Goal: Information Seeking & Learning: Find specific fact

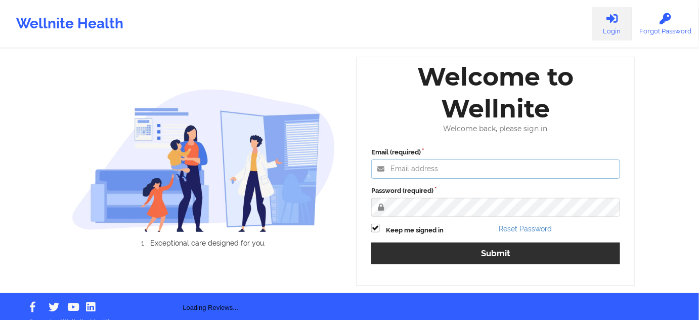
type input "[PERSON_NAME][EMAIL_ADDRESS][PERSON_NAME][DOMAIN_NAME]"
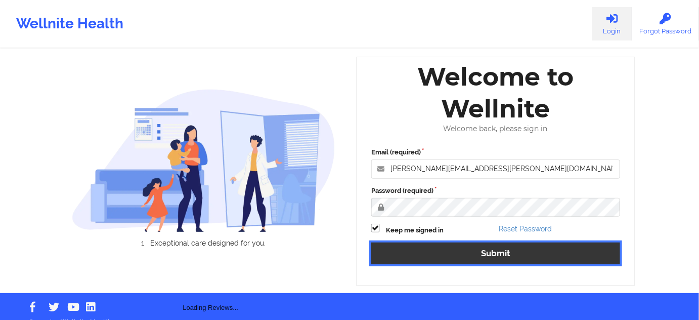
drag, startPoint x: 485, startPoint y: 260, endPoint x: 282, endPoint y: 4, distance: 327.0
click at [486, 260] on button "Submit" at bounding box center [495, 253] width 249 height 22
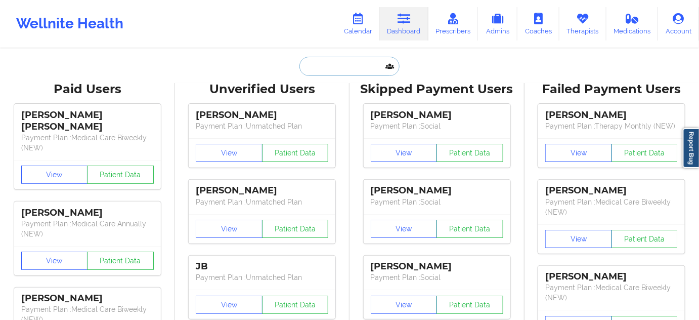
click at [362, 66] on input "text" at bounding box center [350, 66] width 100 height 19
paste input "[PERSON_NAME][EMAIL_ADDRESS][DOMAIN_NAME]"
type input "[PERSON_NAME][EMAIL_ADDRESS][DOMAIN_NAME]"
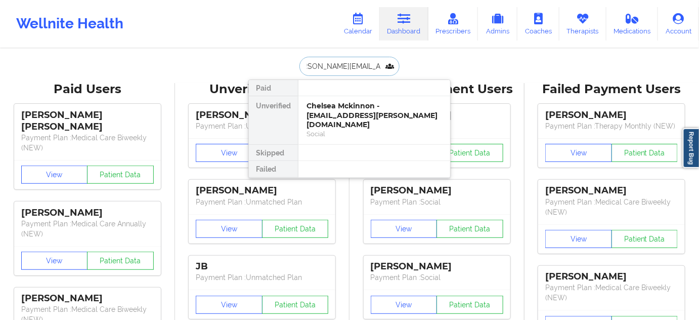
click at [352, 106] on div "Chelsea Mckinnon - [EMAIL_ADDRESS][PERSON_NAME][DOMAIN_NAME]" at bounding box center [375, 115] width 136 height 28
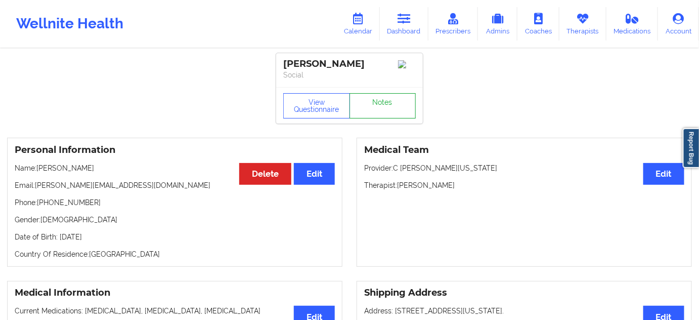
click at [395, 114] on link "Notes" at bounding box center [383, 105] width 67 height 25
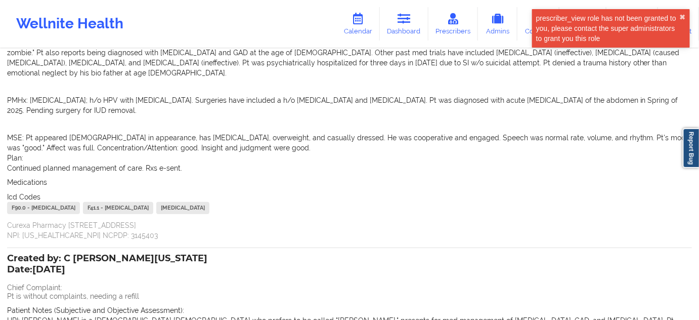
scroll to position [215, 0]
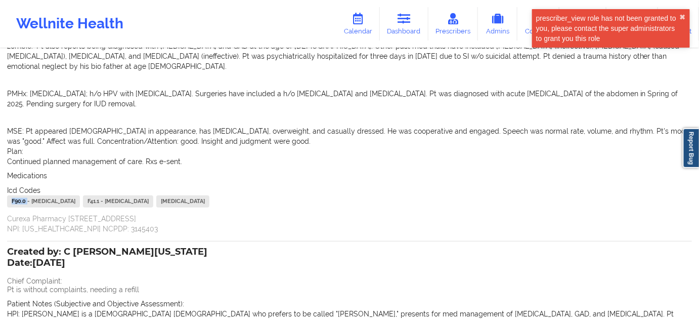
drag, startPoint x: 27, startPoint y: 169, endPoint x: 5, endPoint y: 173, distance: 22.5
click at [5, 173] on div "Name: [PERSON_NAME] Add notes Migrate notes Created by: C [PERSON_NAME][US_STAT…" at bounding box center [349, 300] width 699 height 931
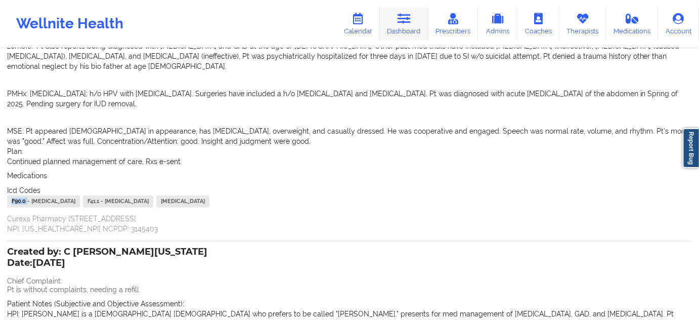
click at [393, 16] on link "Dashboard" at bounding box center [404, 23] width 49 height 33
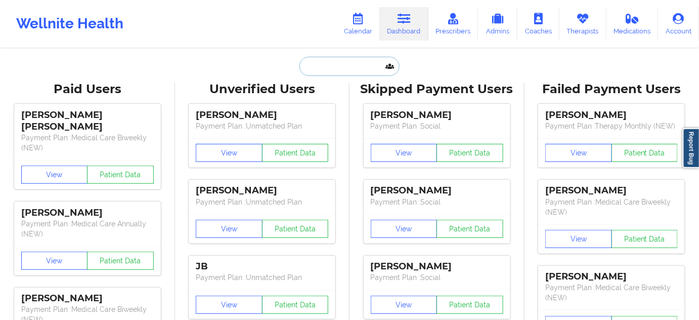
click at [342, 58] on input "text" at bounding box center [350, 66] width 100 height 19
paste input "[EMAIL_ADDRESS][DOMAIN_NAME]"
type input "[EMAIL_ADDRESS][DOMAIN_NAME]"
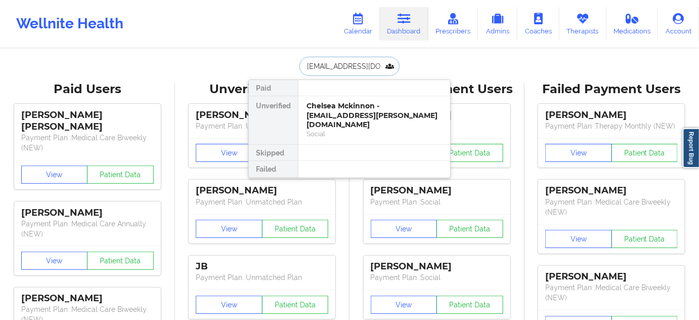
scroll to position [0, 8]
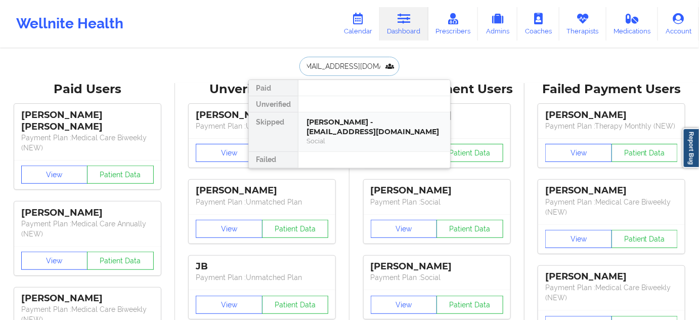
click at [334, 126] on div "[PERSON_NAME] - [EMAIL_ADDRESS][DOMAIN_NAME]" at bounding box center [375, 126] width 136 height 19
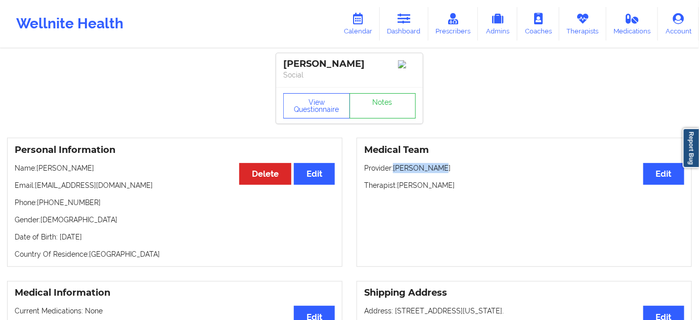
drag, startPoint x: 395, startPoint y: 168, endPoint x: 461, endPoint y: 167, distance: 66.3
click at [457, 166] on p "Provider: [PERSON_NAME]" at bounding box center [524, 168] width 320 height 10
copy p "[PERSON_NAME]"
drag, startPoint x: 43, startPoint y: 206, endPoint x: 122, endPoint y: 205, distance: 79.4
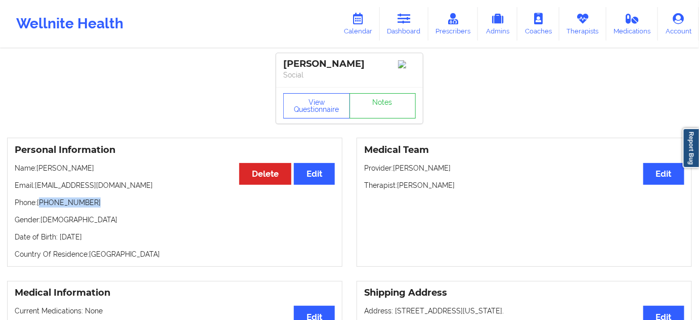
click at [114, 205] on p "Phone: [PHONE_NUMBER]" at bounding box center [175, 202] width 320 height 10
copy p "[PHONE_NUMBER]"
drag, startPoint x: 341, startPoint y: 66, endPoint x: 383, endPoint y: 64, distance: 41.5
click at [382, 64] on div "[PERSON_NAME]" at bounding box center [349, 64] width 133 height 12
copy div "Ukstins"
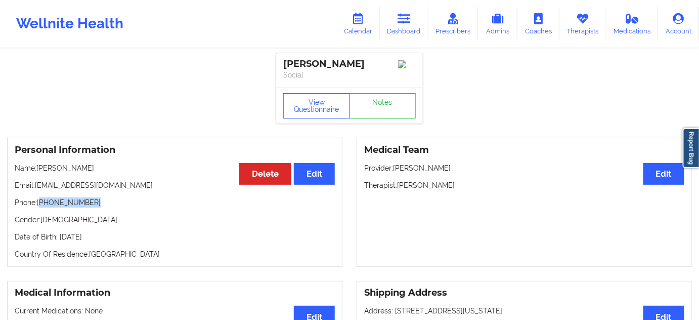
drag, startPoint x: 284, startPoint y: 61, endPoint x: 379, endPoint y: 63, distance: 95.1
click at [379, 63] on div "[PERSON_NAME]" at bounding box center [349, 64] width 133 height 12
copy div "[PERSON_NAME]"
click at [395, 28] on link "Dashboard" at bounding box center [404, 23] width 49 height 33
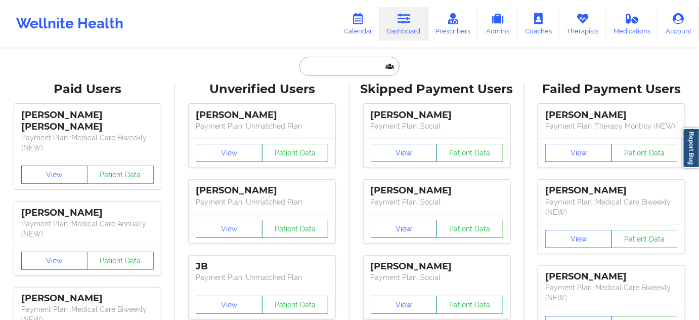
click at [376, 64] on input "text" at bounding box center [350, 66] width 100 height 19
paste input "[EMAIL_ADDRESS][DOMAIN_NAME]"
type input "[EMAIL_ADDRESS][DOMAIN_NAME]"
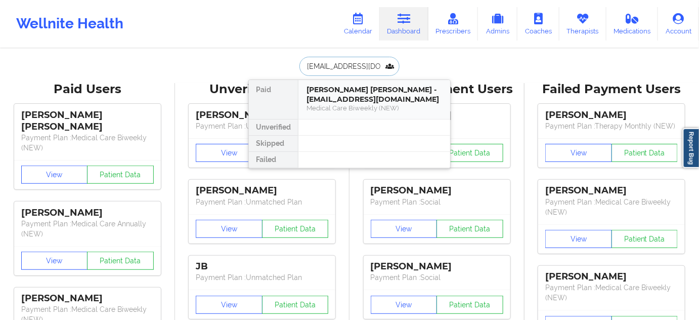
click at [344, 99] on div "[PERSON_NAME] [PERSON_NAME] - [EMAIL_ADDRESS][DOMAIN_NAME]" at bounding box center [375, 94] width 136 height 19
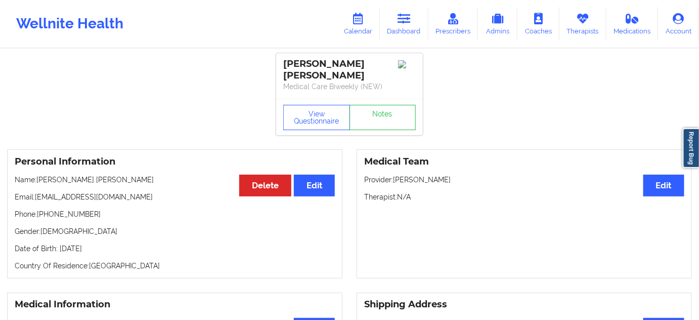
click at [378, 123] on div "View Questionnaire Notes" at bounding box center [349, 117] width 147 height 36
click at [377, 112] on link "Notes" at bounding box center [383, 117] width 67 height 25
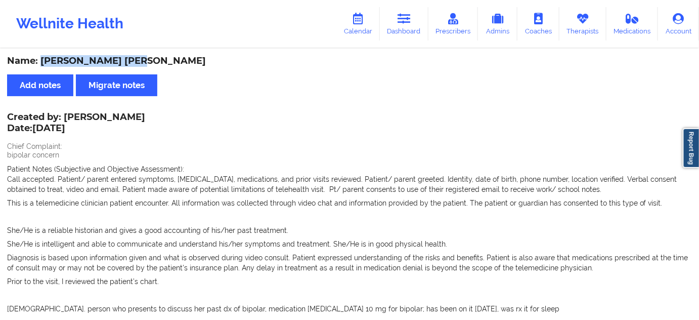
drag, startPoint x: 43, startPoint y: 55, endPoint x: 143, endPoint y: 50, distance: 100.8
copy div "[PERSON_NAME] [PERSON_NAME]"
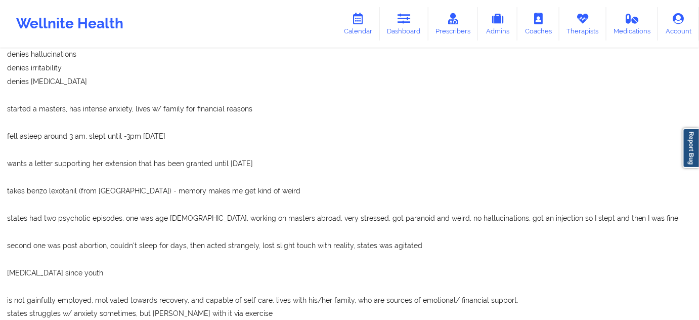
scroll to position [460, 0]
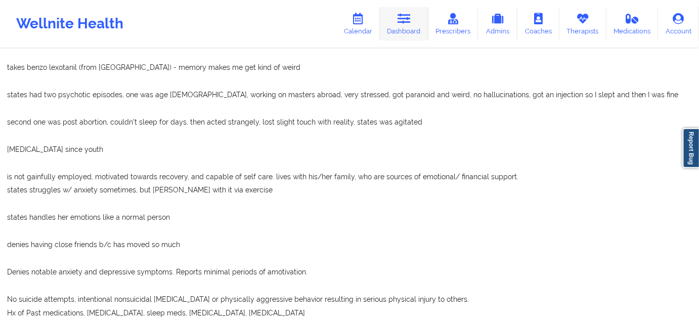
click at [413, 31] on link "Dashboard" at bounding box center [404, 23] width 49 height 33
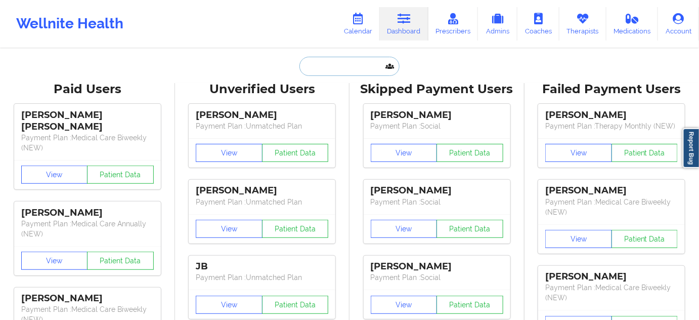
click at [354, 61] on input "text" at bounding box center [350, 66] width 100 height 19
type input "s"
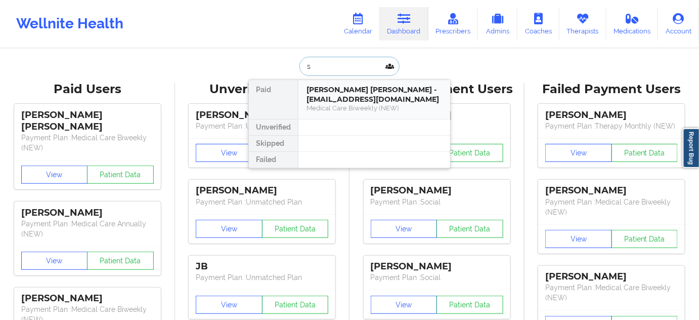
click at [353, 104] on div "Medical Care Biweekly (NEW)" at bounding box center [375, 108] width 136 height 9
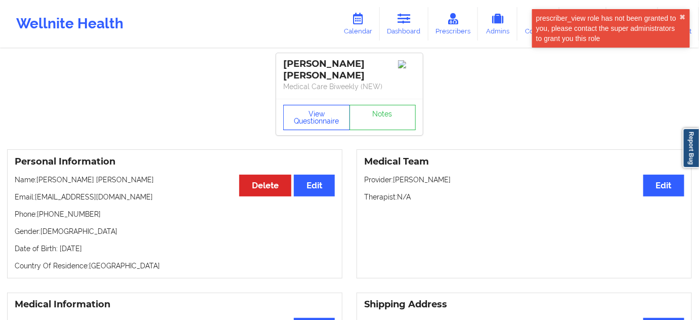
click at [319, 111] on button "View Questionnaire" at bounding box center [316, 117] width 67 height 25
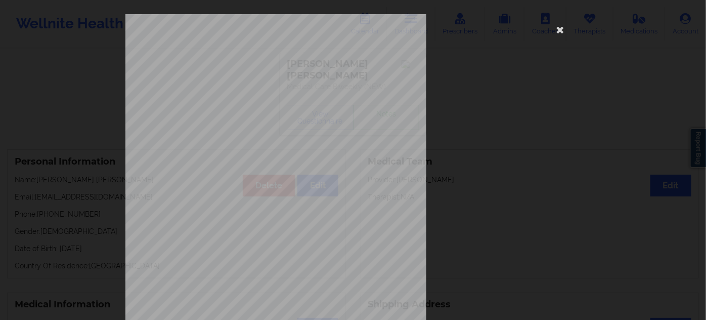
scroll to position [163, 0]
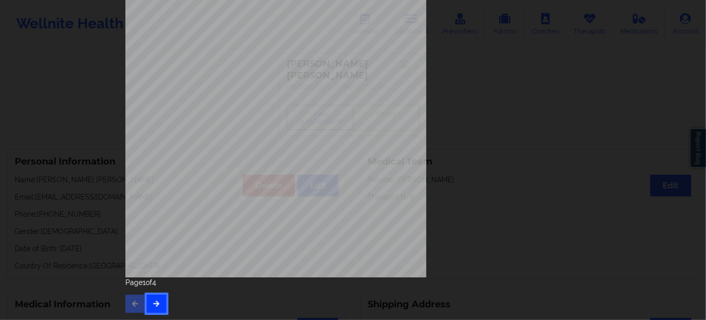
click at [162, 305] on button "button" at bounding box center [157, 303] width 20 height 18
click at [154, 306] on icon "button" at bounding box center [156, 303] width 9 height 6
click at [157, 306] on icon "button" at bounding box center [156, 303] width 9 height 6
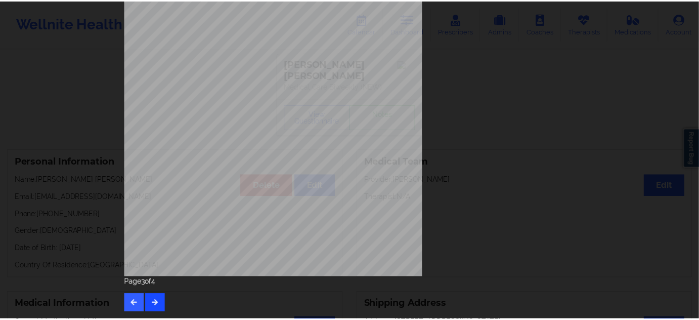
scroll to position [0, 0]
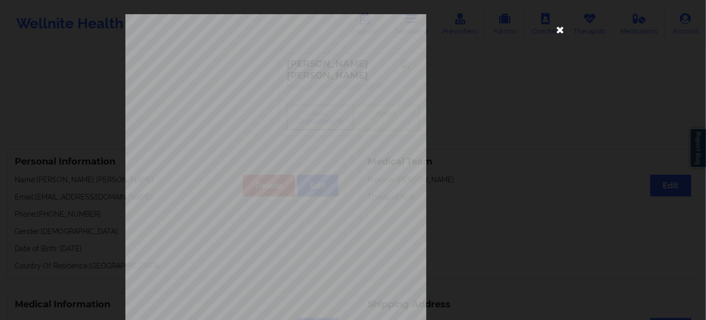
click at [553, 34] on icon at bounding box center [561, 29] width 16 height 16
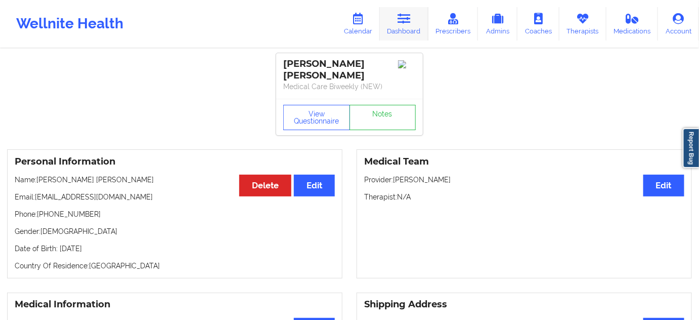
click at [409, 22] on icon at bounding box center [404, 18] width 13 height 11
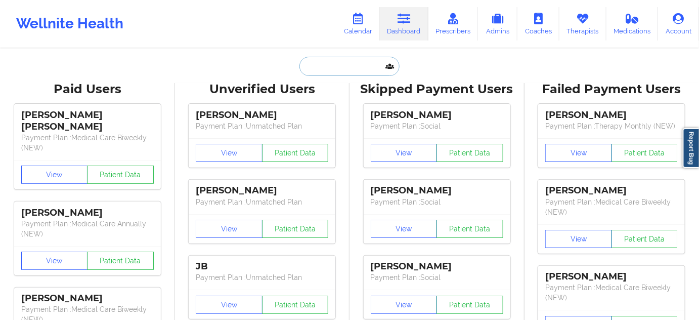
click at [339, 65] on input "text" at bounding box center [350, 66] width 100 height 19
paste input "[EMAIL_ADDRESS][DOMAIN_NAME]"
type input "[EMAIL_ADDRESS][DOMAIN_NAME]"
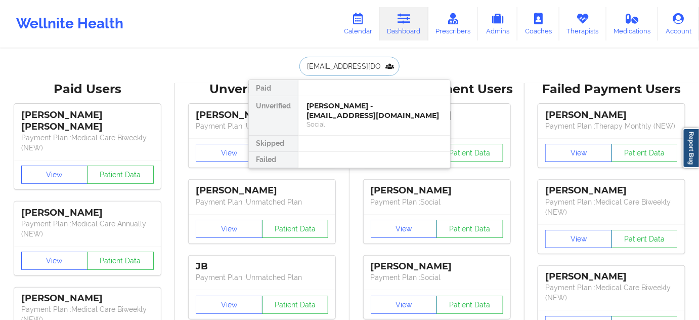
click at [343, 103] on div "[PERSON_NAME] - [EMAIL_ADDRESS][DOMAIN_NAME]" at bounding box center [375, 110] width 136 height 19
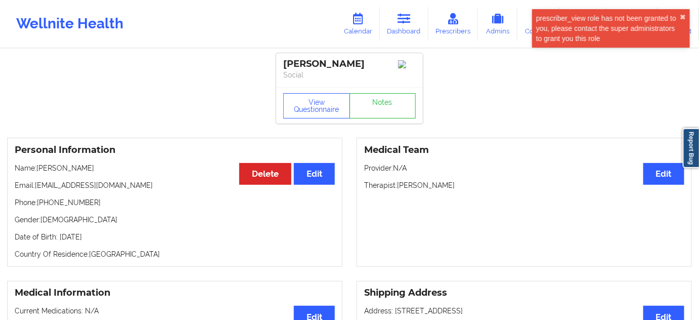
click at [344, 63] on div "[PERSON_NAME]" at bounding box center [349, 64] width 133 height 12
copy div "[PERSON_NAME]"
drag, startPoint x: 285, startPoint y: 61, endPoint x: 398, endPoint y: 60, distance: 112.8
click at [398, 60] on div "[PERSON_NAME] Social" at bounding box center [349, 70] width 147 height 34
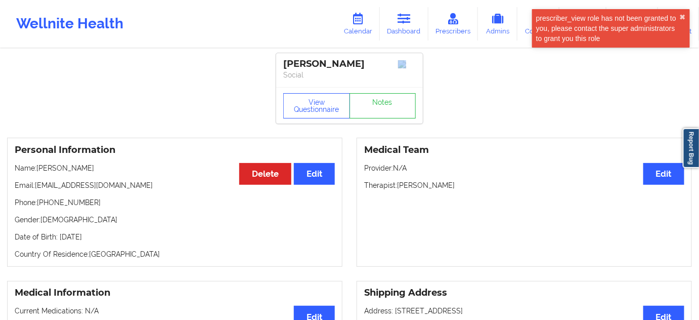
drag, startPoint x: 369, startPoint y: 65, endPoint x: 225, endPoint y: 40, distance: 146.8
click at [278, 53] on div "[PERSON_NAME] Social" at bounding box center [349, 70] width 147 height 34
copy div "[PERSON_NAME]"
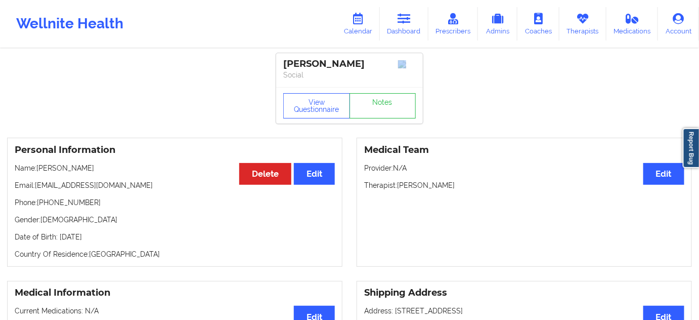
drag, startPoint x: 397, startPoint y: 21, endPoint x: 384, endPoint y: 44, distance: 26.5
click at [397, 21] on link "Dashboard" at bounding box center [404, 23] width 49 height 33
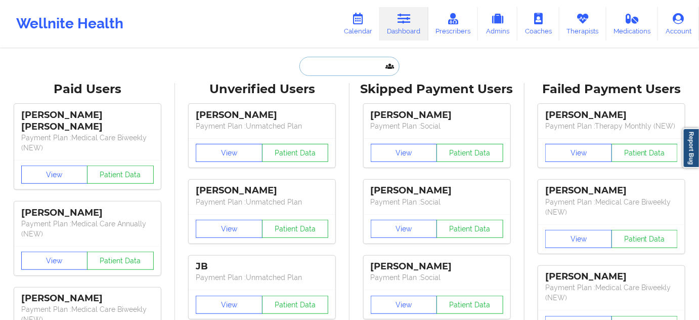
click at [364, 64] on input "text" at bounding box center [350, 66] width 100 height 19
paste input "[EMAIL_ADDRESS][DOMAIN_NAME]"
type input "[EMAIL_ADDRESS][DOMAIN_NAME]"
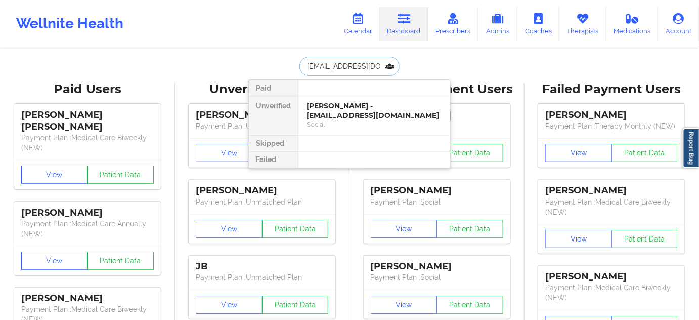
click at [339, 109] on div "[PERSON_NAME] - [EMAIL_ADDRESS][DOMAIN_NAME]" at bounding box center [375, 110] width 136 height 19
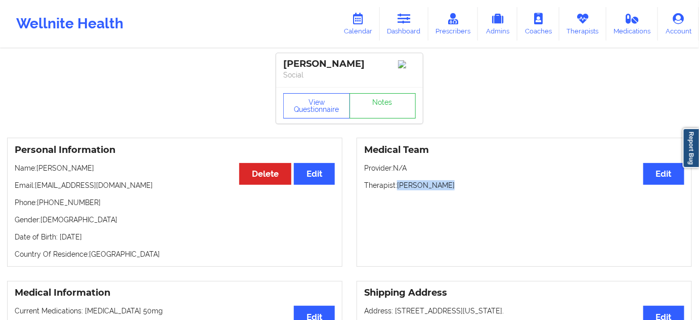
drag, startPoint x: 398, startPoint y: 188, endPoint x: 457, endPoint y: 188, distance: 59.7
click at [457, 188] on p "Therapist: [PERSON_NAME]" at bounding box center [524, 185] width 320 height 10
copy p "[PERSON_NAME]"
click at [412, 37] on link "Dashboard" at bounding box center [404, 23] width 49 height 33
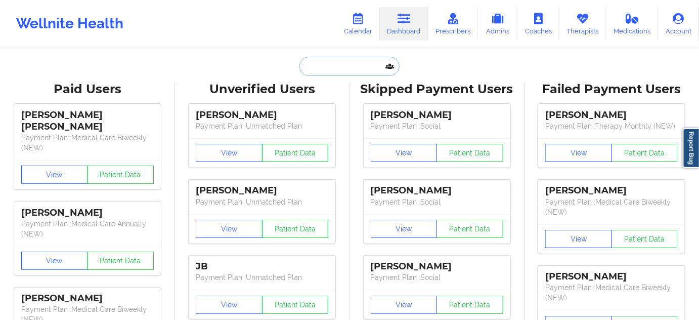
click at [358, 70] on input "text" at bounding box center [350, 66] width 100 height 19
paste input "[EMAIL_ADDRESS][DOMAIN_NAME]"
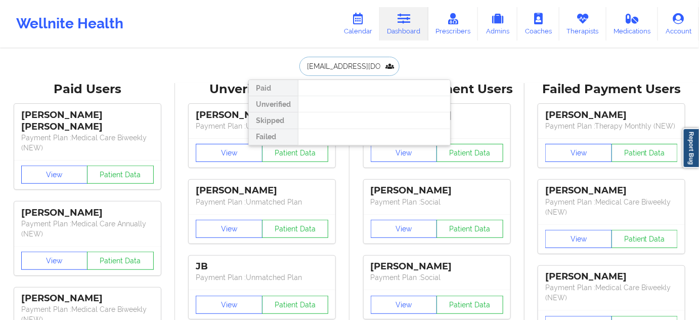
paste input "[PERSON_NAME]"
click at [347, 69] on input "[PERSON_NAME]" at bounding box center [350, 66] width 100 height 19
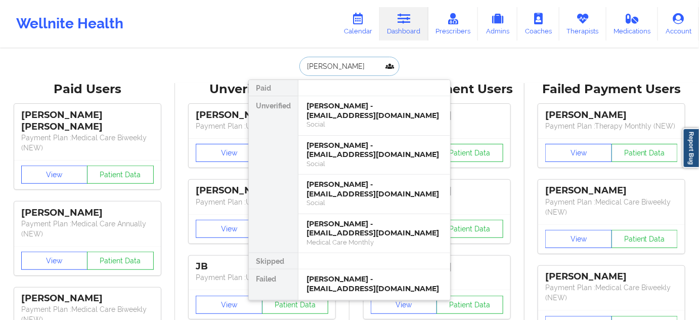
click at [370, 68] on input "[PERSON_NAME]" at bounding box center [350, 66] width 100 height 19
paste input "[EMAIL_ADDRESS][PERSON_NAME][DOMAIN_NAME]"
type input "[EMAIL_ADDRESS][PERSON_NAME][DOMAIN_NAME]"
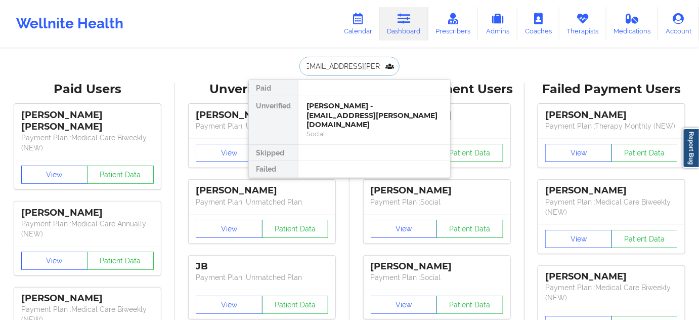
click at [348, 103] on div "[PERSON_NAME] - [EMAIL_ADDRESS][PERSON_NAME][DOMAIN_NAME]" at bounding box center [375, 115] width 136 height 28
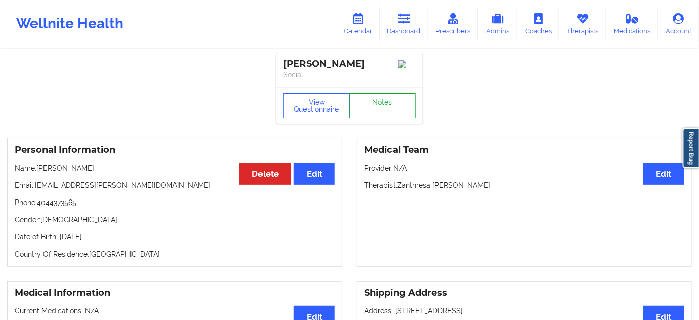
click at [391, 107] on link "Notes" at bounding box center [383, 105] width 67 height 25
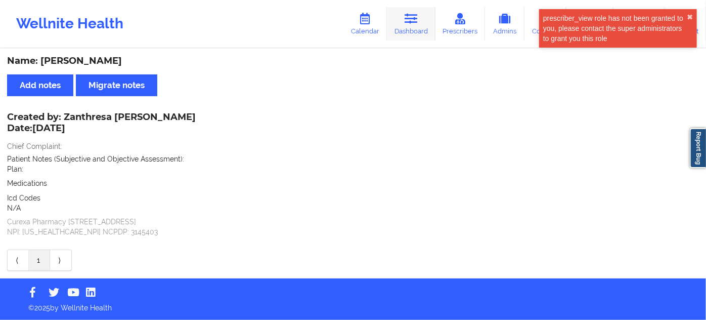
click at [411, 32] on link "Dashboard" at bounding box center [411, 23] width 49 height 33
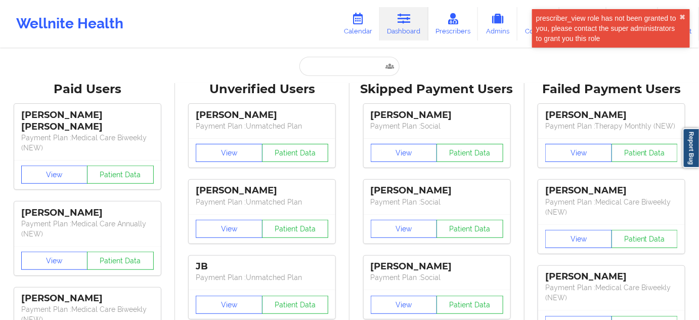
click at [331, 86] on div "Unverified Users" at bounding box center [262, 89] width 161 height 16
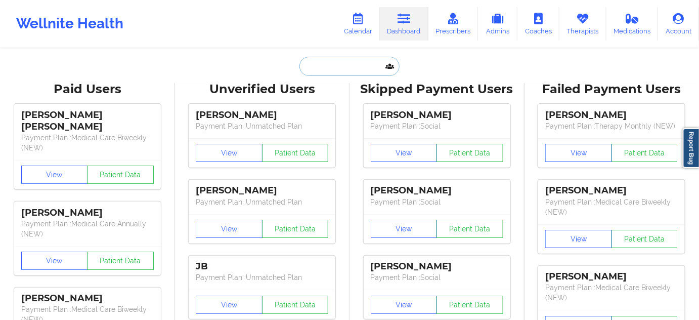
click at [334, 68] on input "text" at bounding box center [350, 66] width 100 height 19
paste input "[EMAIL_ADDRESS][DOMAIN_NAME]"
type input "[EMAIL_ADDRESS][DOMAIN_NAME]"
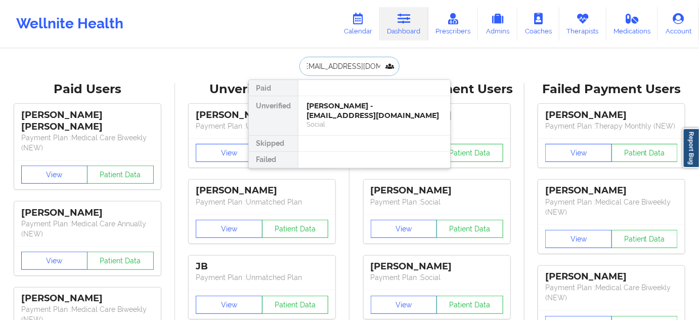
click at [334, 106] on div "[PERSON_NAME] - [EMAIL_ADDRESS][DOMAIN_NAME]" at bounding box center [375, 110] width 136 height 19
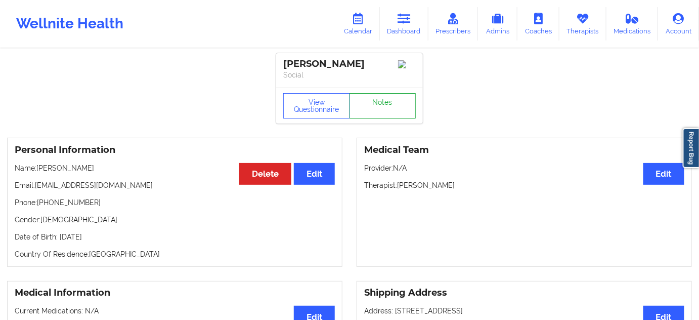
click at [381, 104] on link "Notes" at bounding box center [383, 105] width 67 height 25
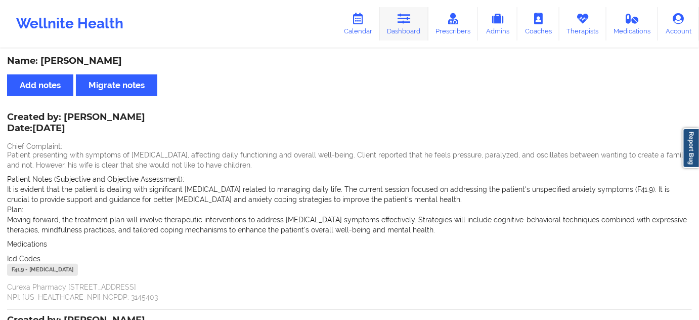
click at [421, 22] on link "Dashboard" at bounding box center [404, 23] width 49 height 33
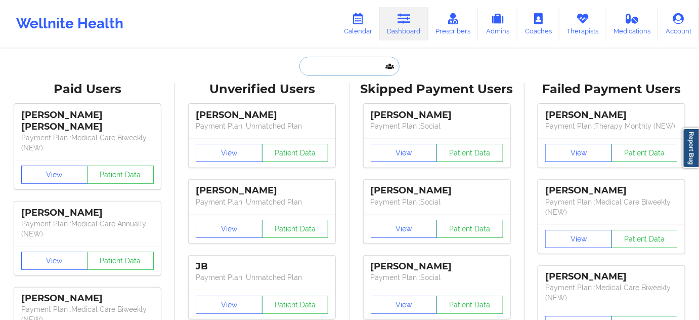
click at [340, 66] on input "text" at bounding box center [350, 66] width 100 height 19
paste input "[EMAIL_ADDRESS][DOMAIN_NAME]"
type input "[EMAIL_ADDRESS][DOMAIN_NAME]"
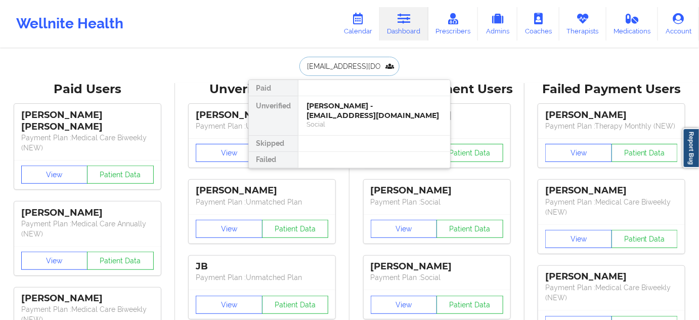
scroll to position [0, 3]
click at [336, 104] on div "[PERSON_NAME] - [EMAIL_ADDRESS][DOMAIN_NAME]" at bounding box center [375, 110] width 136 height 19
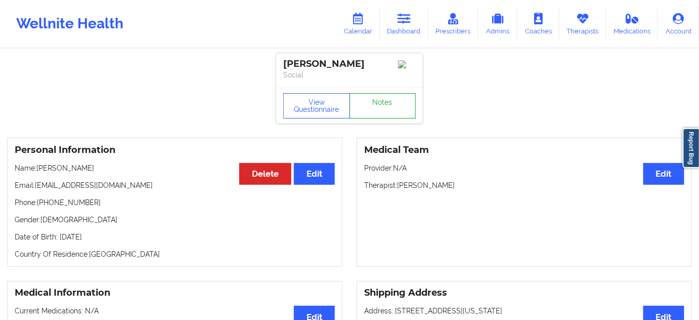
click at [392, 117] on link "Notes" at bounding box center [383, 105] width 67 height 25
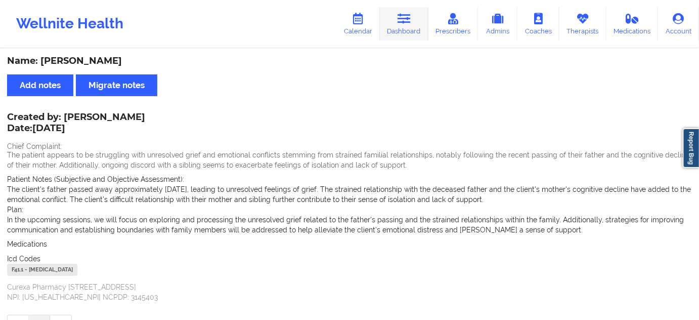
click at [405, 31] on link "Dashboard" at bounding box center [404, 23] width 49 height 33
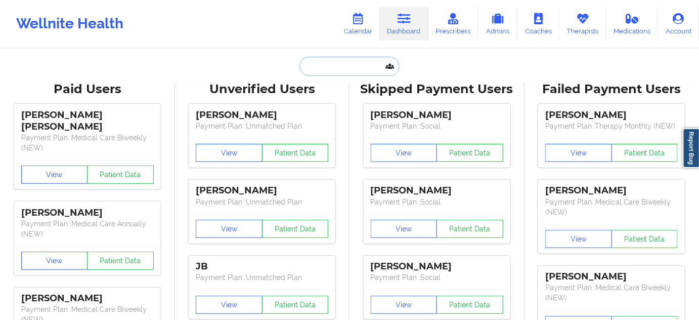
click at [322, 71] on input "text" at bounding box center [350, 66] width 100 height 19
paste input "[EMAIL_ADDRESS][DOMAIN_NAME]"
type input "[EMAIL_ADDRESS][DOMAIN_NAME]"
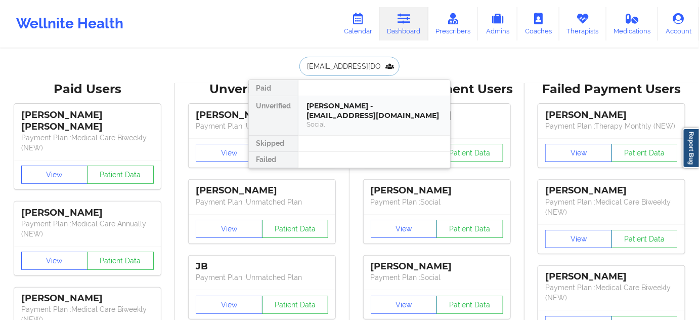
scroll to position [0, 15]
click at [335, 116] on div "[PERSON_NAME] - [EMAIL_ADDRESS][DOMAIN_NAME]" at bounding box center [375, 110] width 136 height 19
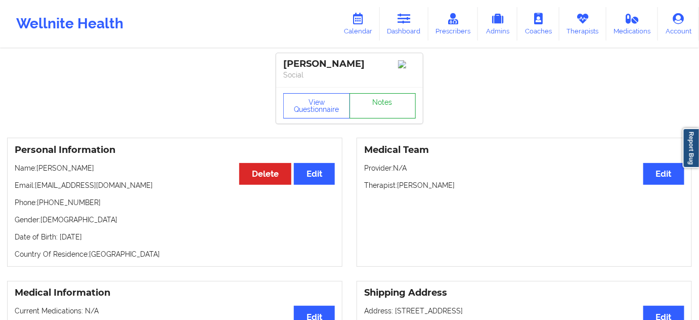
click at [375, 105] on link "Notes" at bounding box center [383, 105] width 67 height 25
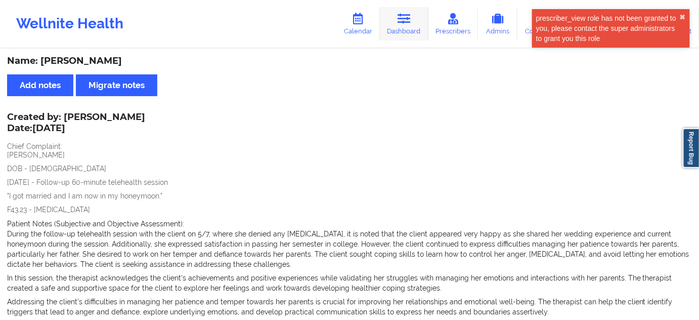
click at [407, 32] on link "Dashboard" at bounding box center [404, 23] width 49 height 33
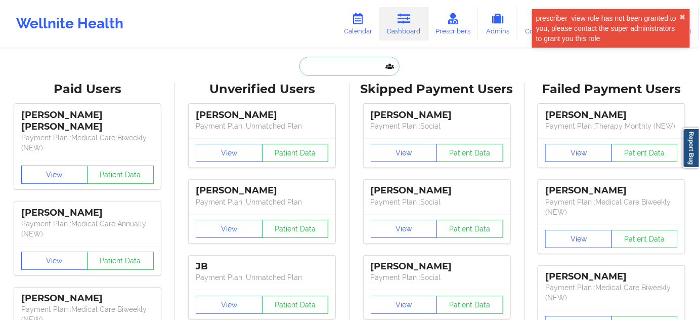
click at [342, 66] on input "text" at bounding box center [350, 66] width 100 height 19
paste input "[EMAIL_ADDRESS][DOMAIN_NAME]"
type input "[EMAIL_ADDRESS][DOMAIN_NAME]"
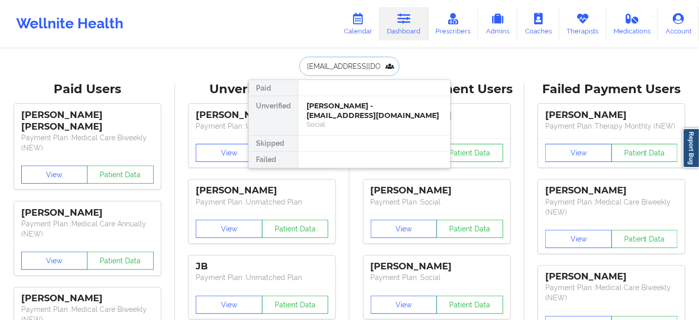
click at [343, 109] on div "[PERSON_NAME] - [EMAIL_ADDRESS][DOMAIN_NAME]" at bounding box center [375, 110] width 136 height 19
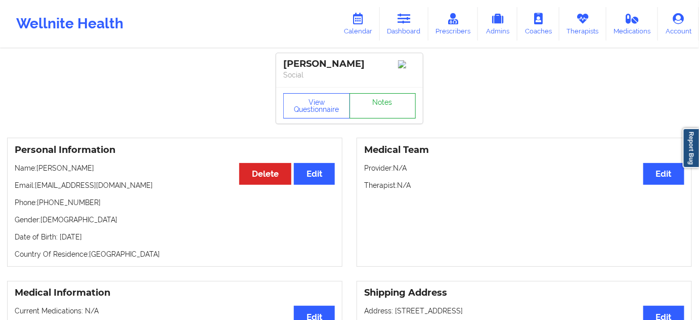
click at [367, 107] on link "Notes" at bounding box center [383, 105] width 67 height 25
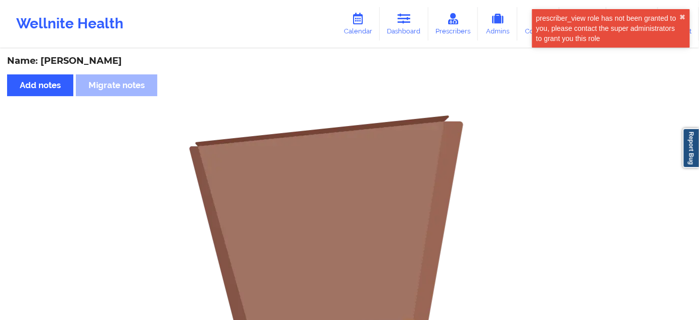
drag, startPoint x: 401, startPoint y: 33, endPoint x: 399, endPoint y: 41, distance: 8.7
click at [401, 32] on link "Dashboard" at bounding box center [404, 23] width 49 height 33
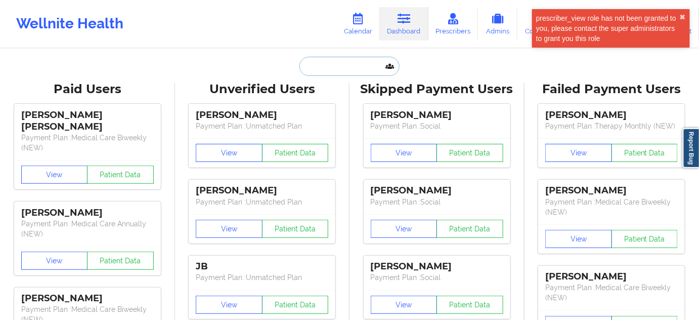
click at [361, 65] on input "text" at bounding box center [350, 66] width 100 height 19
paste input "[EMAIL_ADDRESS][DOMAIN_NAME]"
type input "[EMAIL_ADDRESS][DOMAIN_NAME]"
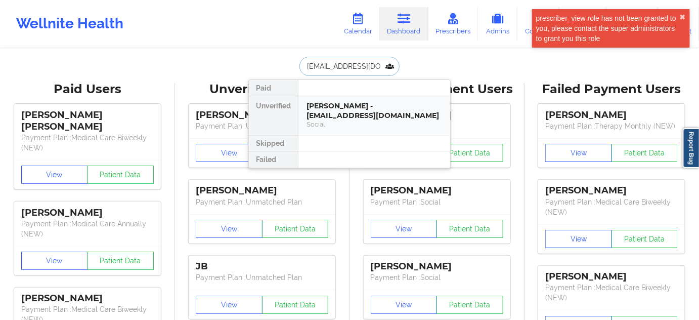
scroll to position [0, 5]
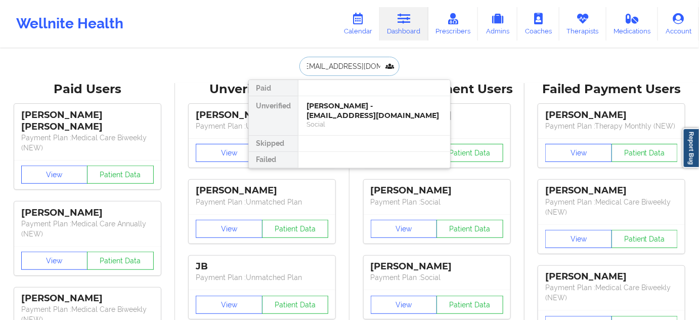
click at [347, 109] on div "[PERSON_NAME] - [EMAIL_ADDRESS][DOMAIN_NAME]" at bounding box center [375, 110] width 136 height 19
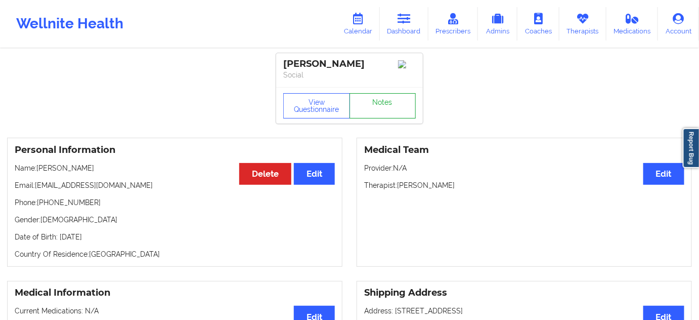
click at [387, 112] on link "Notes" at bounding box center [383, 105] width 67 height 25
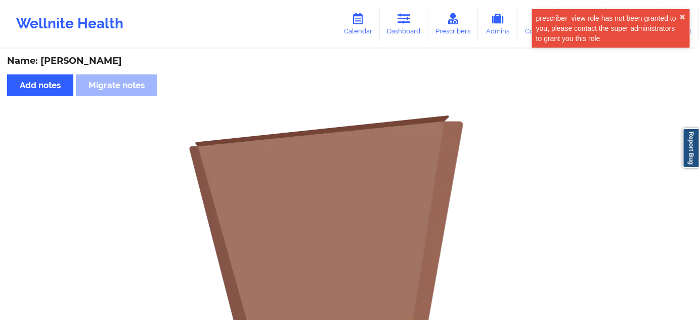
drag, startPoint x: 417, startPoint y: 21, endPoint x: 387, endPoint y: 44, distance: 37.9
click at [416, 21] on link "Dashboard" at bounding box center [404, 23] width 49 height 33
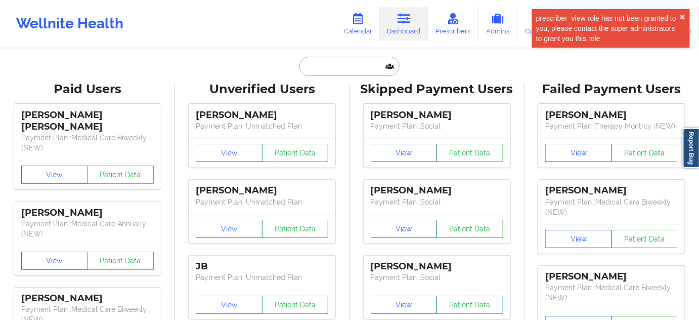
click at [358, 63] on input "text" at bounding box center [350, 66] width 100 height 19
paste input "[PERSON_NAME][EMAIL_ADDRESS][PERSON_NAME][DOMAIN_NAME]"
type input "[PERSON_NAME][EMAIL_ADDRESS][PERSON_NAME][DOMAIN_NAME]"
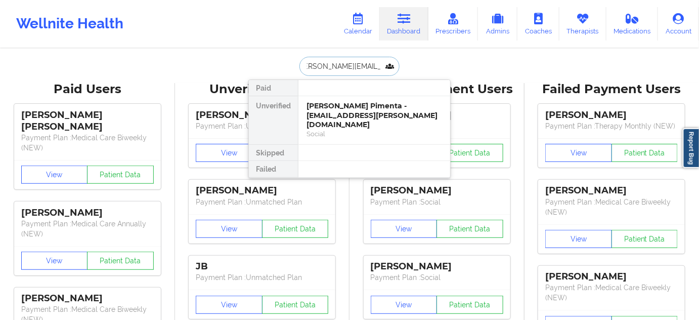
click at [344, 112] on div "[PERSON_NAME] Pimenta - [EMAIL_ADDRESS][PERSON_NAME][DOMAIN_NAME]" at bounding box center [375, 115] width 136 height 28
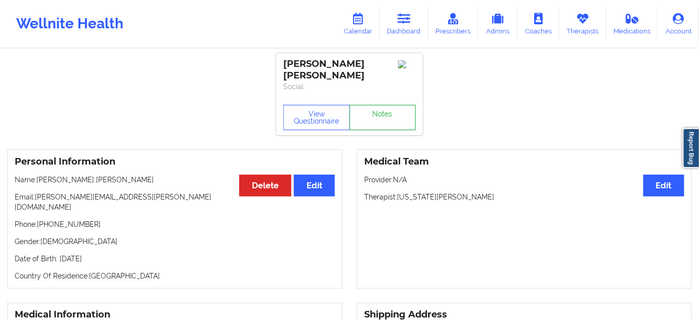
click at [376, 109] on link "Notes" at bounding box center [383, 117] width 67 height 25
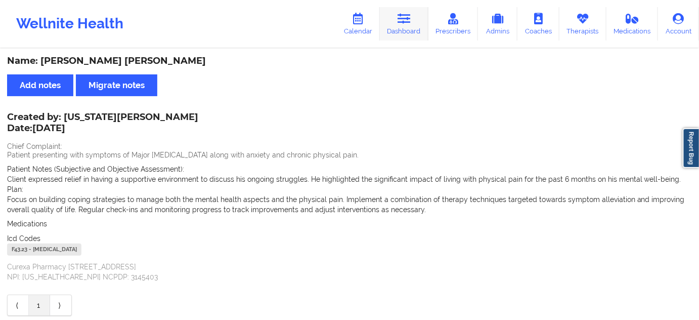
click at [398, 22] on link "Dashboard" at bounding box center [404, 23] width 49 height 33
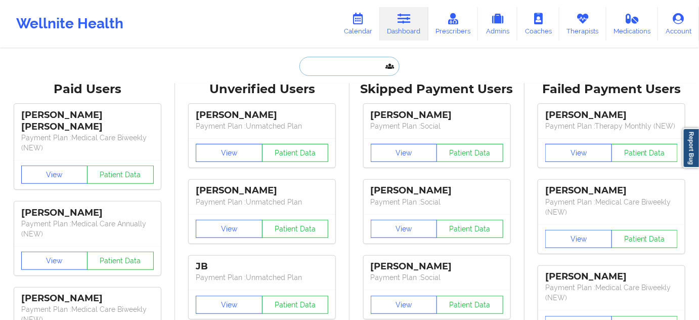
click at [343, 61] on input "text" at bounding box center [350, 66] width 100 height 19
paste input "[EMAIL_ADDRESS][DOMAIN_NAME]"
type input "[EMAIL_ADDRESS][DOMAIN_NAME]"
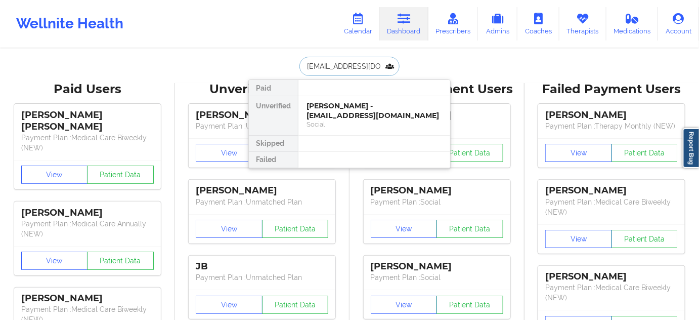
click at [331, 107] on div "[PERSON_NAME] - [EMAIL_ADDRESS][DOMAIN_NAME]" at bounding box center [375, 110] width 136 height 19
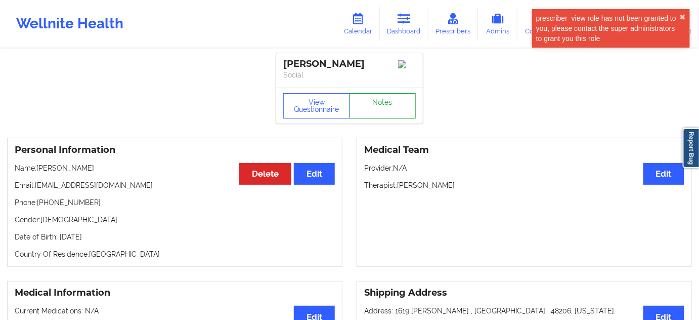
click at [380, 114] on link "Notes" at bounding box center [383, 105] width 67 height 25
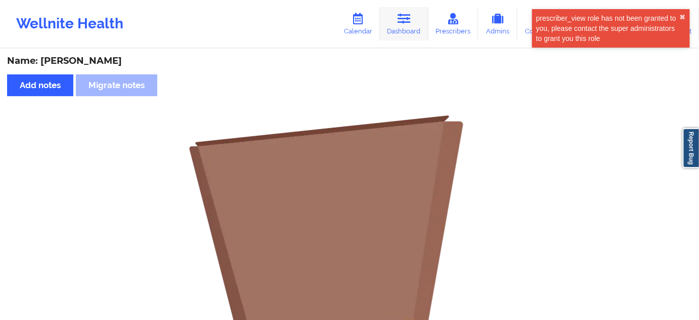
click at [410, 18] on icon at bounding box center [404, 18] width 13 height 11
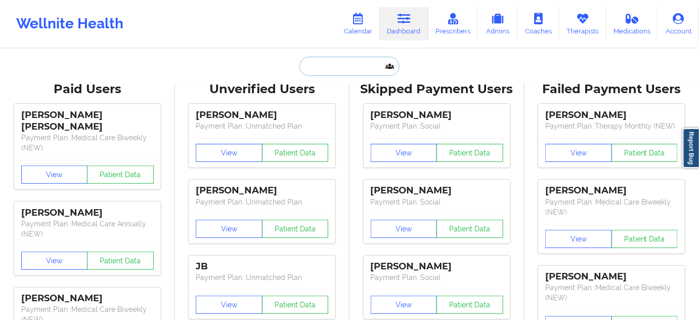
click at [364, 73] on input "text" at bounding box center [350, 66] width 100 height 19
paste input "[EMAIL_ADDRESS][DOMAIN_NAME]"
type input "[EMAIL_ADDRESS][DOMAIN_NAME]"
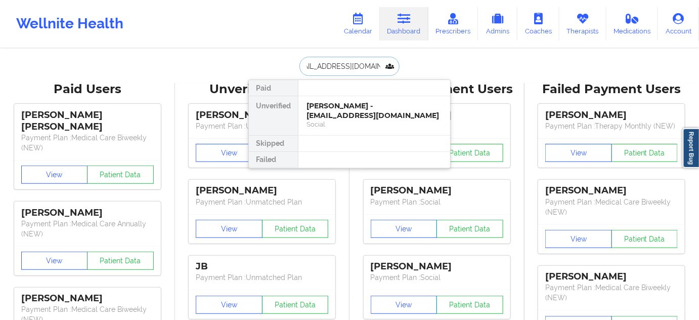
click at [344, 111] on div "[PERSON_NAME] - [EMAIL_ADDRESS][DOMAIN_NAME]" at bounding box center [375, 110] width 136 height 19
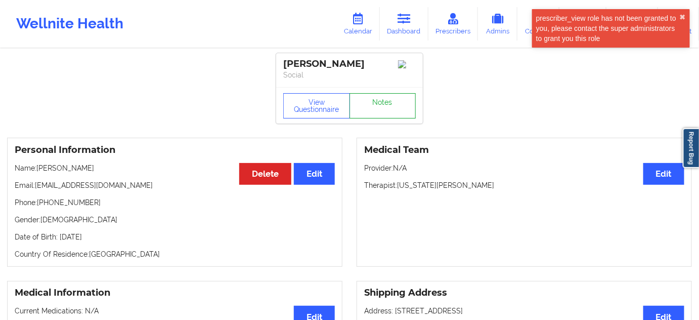
click at [383, 115] on link "Notes" at bounding box center [383, 105] width 67 height 25
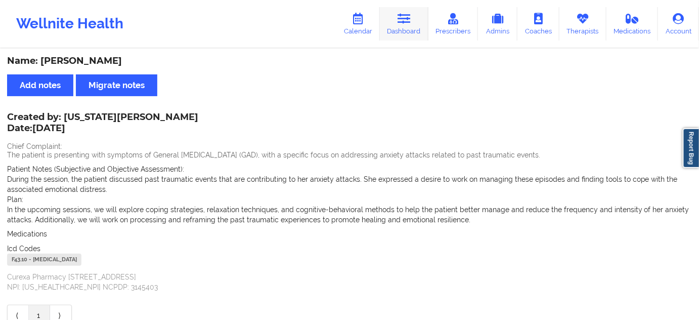
click at [414, 15] on link "Dashboard" at bounding box center [404, 23] width 49 height 33
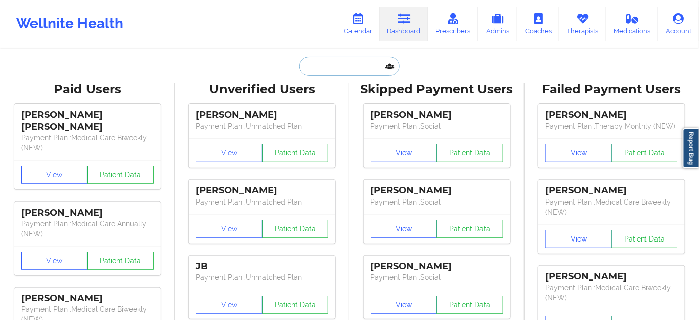
click at [325, 64] on input "text" at bounding box center [350, 66] width 100 height 19
paste input "[EMAIL_ADDRESS][DOMAIN_NAME]"
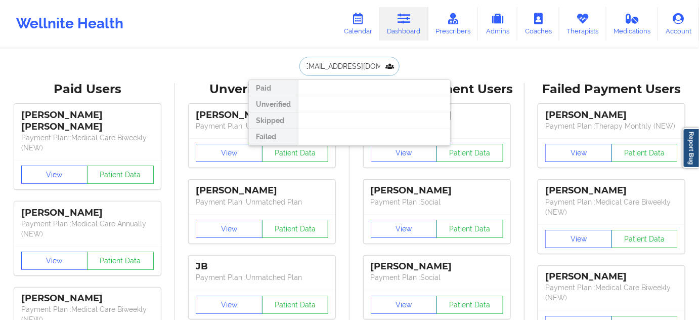
click at [316, 71] on input "[EMAIL_ADDRESS][DOMAIN_NAME]" at bounding box center [350, 66] width 100 height 19
type input "[EMAIL_ADDRESS][DOMAIN_NAME]"
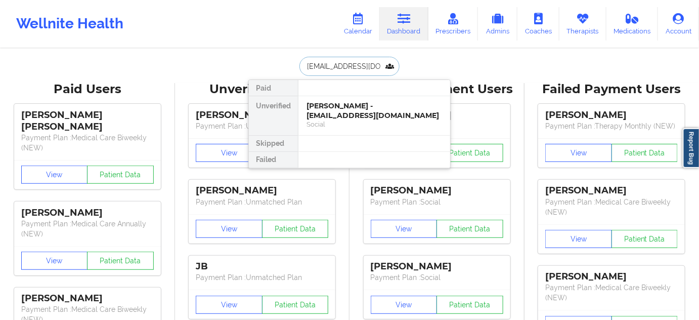
click at [349, 104] on div "[PERSON_NAME] - [EMAIL_ADDRESS][DOMAIN_NAME]" at bounding box center [375, 110] width 136 height 19
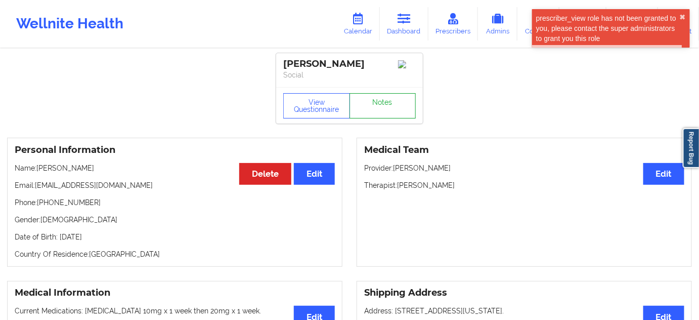
click at [391, 113] on link "Notes" at bounding box center [383, 105] width 67 height 25
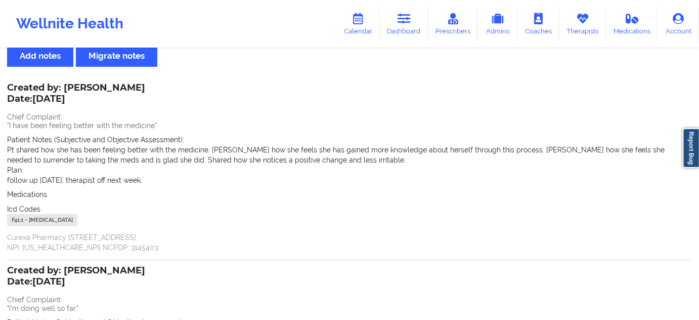
scroll to position [30, 0]
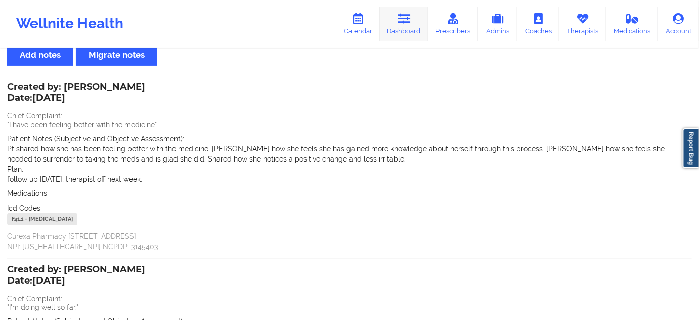
click at [398, 27] on link "Dashboard" at bounding box center [404, 23] width 49 height 33
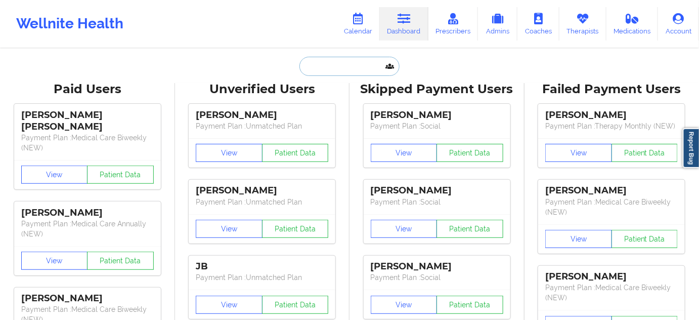
click at [334, 68] on input "text" at bounding box center [350, 66] width 100 height 19
paste input "[EMAIL_ADDRESS][DOMAIN_NAME]"
type input "[EMAIL_ADDRESS][DOMAIN_NAME]"
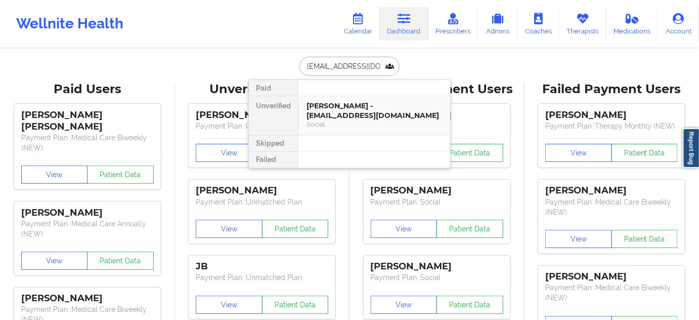
scroll to position [0, 3]
click at [349, 108] on div "[PERSON_NAME] - [EMAIL_ADDRESS][DOMAIN_NAME]" at bounding box center [375, 110] width 136 height 19
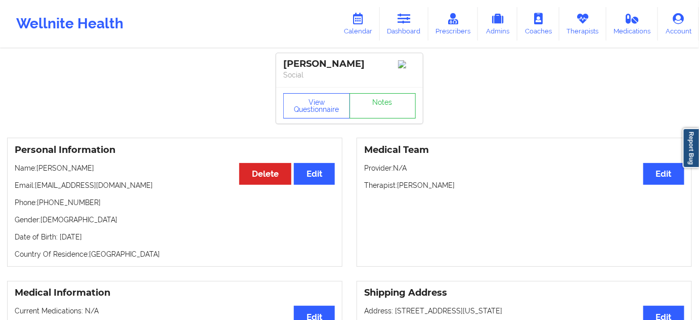
drag, startPoint x: 286, startPoint y: 66, endPoint x: 379, endPoint y: 67, distance: 93.1
click at [379, 67] on div "[PERSON_NAME]" at bounding box center [349, 64] width 133 height 12
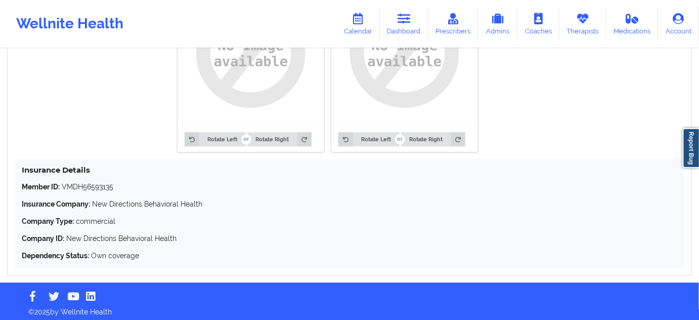
scroll to position [853, 0]
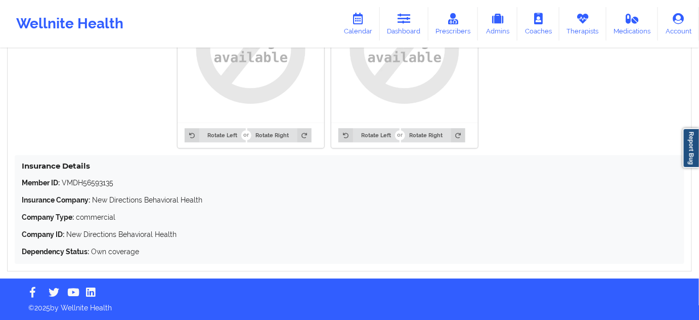
click at [86, 182] on p "Member ID: VMDH56593135" at bounding box center [350, 183] width 656 height 10
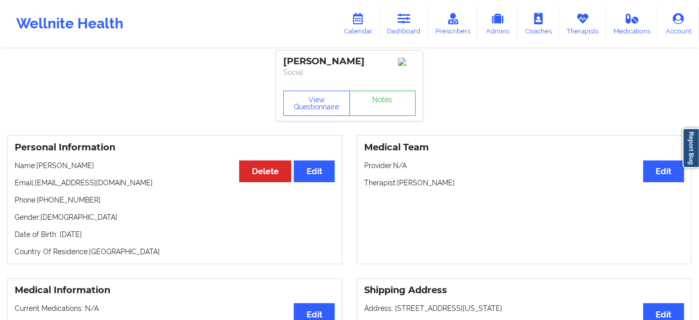
scroll to position [0, 0]
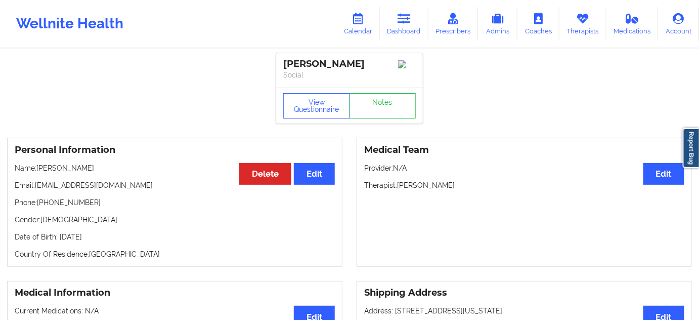
click at [343, 62] on div "[PERSON_NAME]" at bounding box center [349, 64] width 133 height 12
click at [344, 61] on div "[PERSON_NAME]" at bounding box center [349, 64] width 133 height 12
click at [357, 62] on div "[PERSON_NAME]" at bounding box center [349, 64] width 133 height 12
click at [360, 96] on link "Notes" at bounding box center [383, 105] width 67 height 25
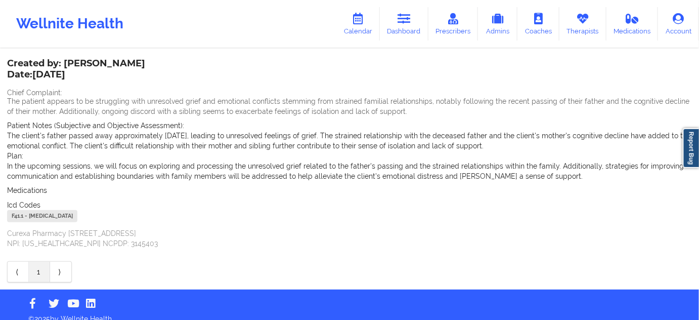
scroll to position [61, 0]
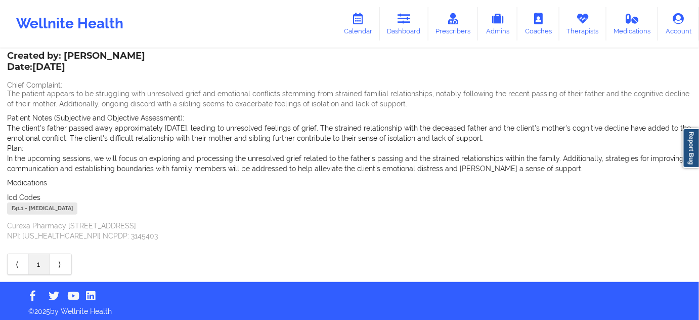
click at [16, 209] on div "F41.1 - [MEDICAL_DATA]" at bounding box center [42, 208] width 70 height 12
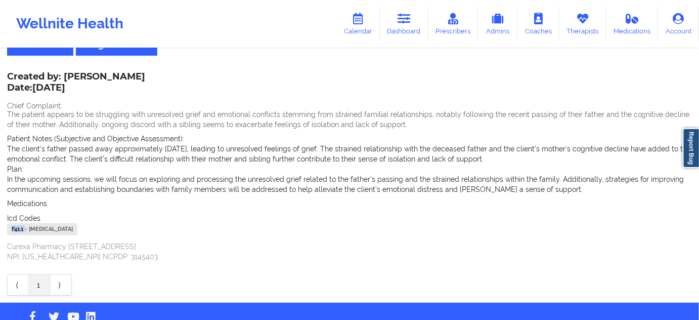
scroll to position [0, 0]
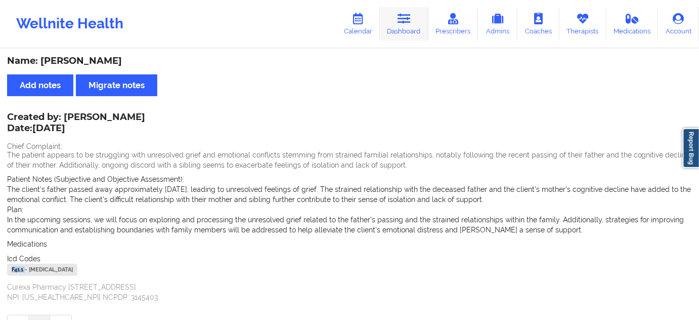
click at [398, 21] on link "Dashboard" at bounding box center [404, 23] width 49 height 33
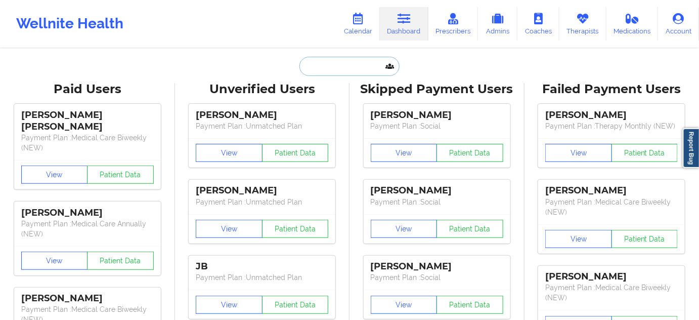
click at [360, 66] on input "text" at bounding box center [350, 66] width 100 height 19
paste input "[EMAIL_ADDRESS][DOMAIN_NAME]"
type input "[EMAIL_ADDRESS][DOMAIN_NAME]"
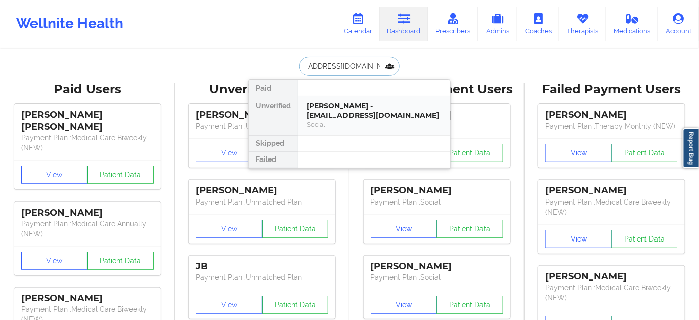
click at [343, 106] on div "[PERSON_NAME] - [EMAIL_ADDRESS][DOMAIN_NAME]" at bounding box center [375, 110] width 136 height 19
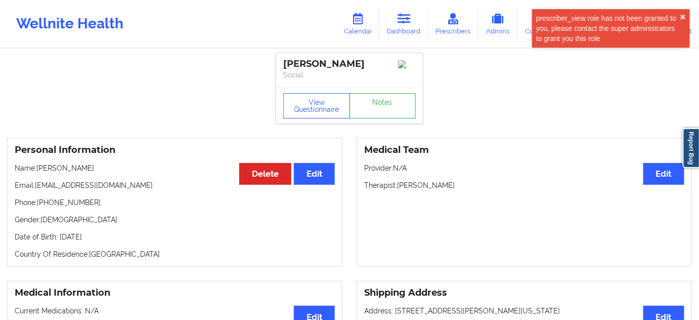
click at [355, 68] on div "[PERSON_NAME]" at bounding box center [349, 64] width 133 height 12
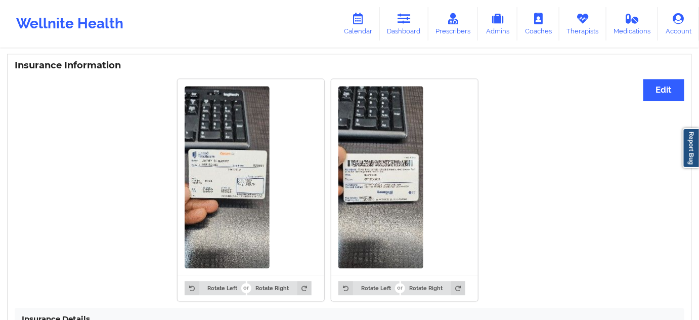
scroll to position [903, 0]
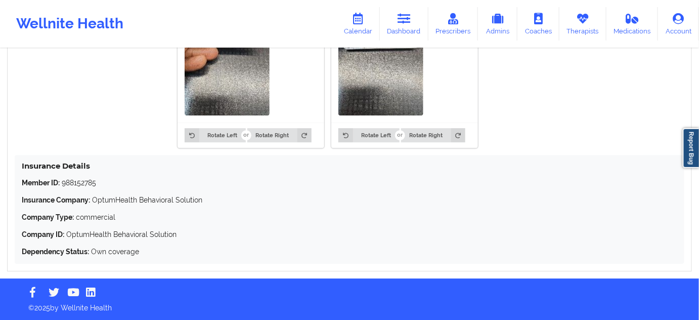
click at [79, 183] on p "Member ID: 988152785" at bounding box center [350, 183] width 656 height 10
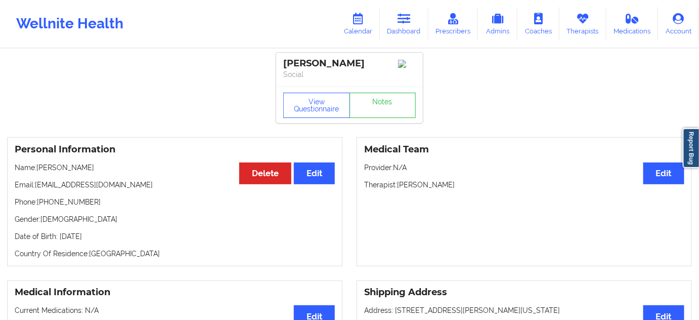
scroll to position [0, 0]
drag, startPoint x: 399, startPoint y: 188, endPoint x: 433, endPoint y: 184, distance: 34.2
click at [433, 184] on p "Therapist: [PERSON_NAME]" at bounding box center [524, 185] width 320 height 10
drag, startPoint x: 386, startPoint y: 63, endPoint x: 285, endPoint y: 61, distance: 100.7
click at [285, 61] on div "[PERSON_NAME]" at bounding box center [349, 64] width 133 height 12
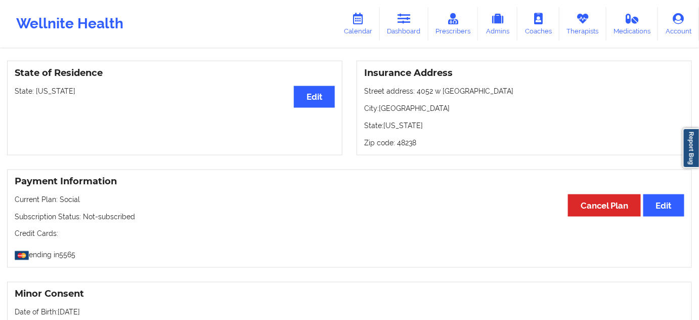
scroll to position [398, 0]
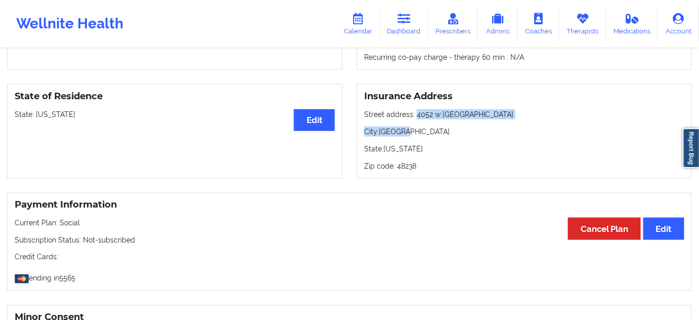
drag, startPoint x: 415, startPoint y: 116, endPoint x: 479, endPoint y: 122, distance: 64.5
click at [479, 122] on div "Insurance Address Street address: [STREET_ADDRESS] State: [US_STATE] Zip code: …" at bounding box center [524, 131] width 335 height 95
click at [467, 140] on div "Insurance Address Street address: [STREET_ADDRESS] State: [US_STATE] Zip code: …" at bounding box center [524, 131] width 335 height 95
drag, startPoint x: 416, startPoint y: 117, endPoint x: 470, endPoint y: 117, distance: 54.1
click at [470, 117] on p "Street address: [STREET_ADDRESS][PERSON_NAME]" at bounding box center [524, 114] width 320 height 10
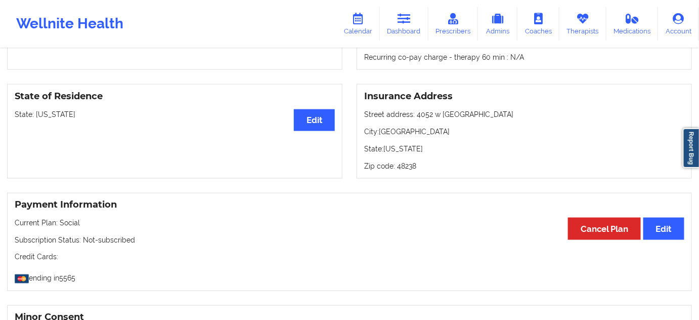
click at [386, 134] on p "City: [GEOGRAPHIC_DATA]" at bounding box center [524, 131] width 320 height 10
click at [400, 163] on p "Zip code: 48238" at bounding box center [524, 166] width 320 height 10
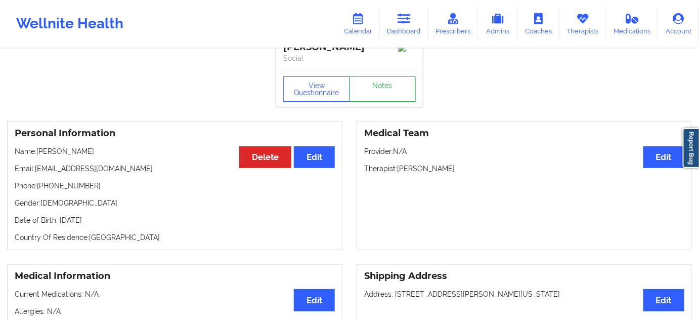
scroll to position [0, 0]
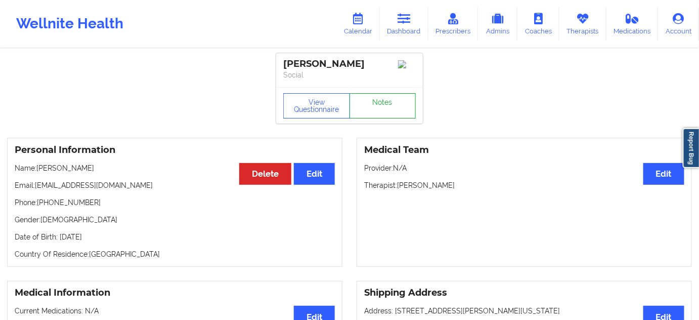
click at [391, 114] on link "Notes" at bounding box center [383, 105] width 67 height 25
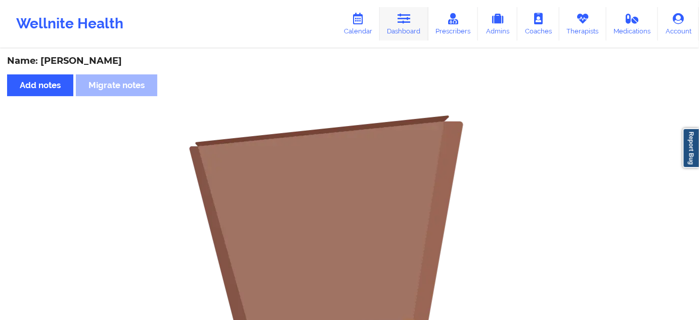
click at [416, 29] on link "Dashboard" at bounding box center [404, 23] width 49 height 33
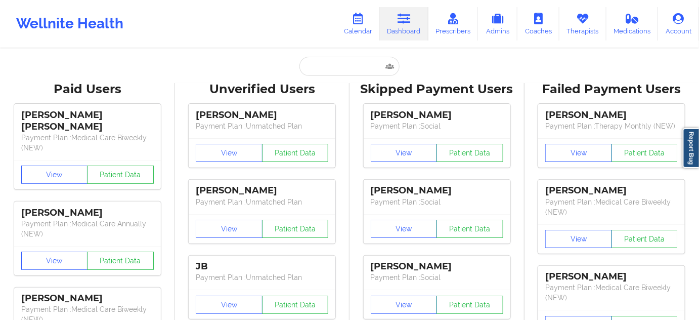
drag, startPoint x: 349, startPoint y: 79, endPoint x: 351, endPoint y: 71, distance: 7.9
click at [352, 71] on input "text" at bounding box center [350, 66] width 100 height 19
paste input "[PERSON_NAME][EMAIL_ADDRESS][PERSON_NAME][DOMAIN_NAME]"
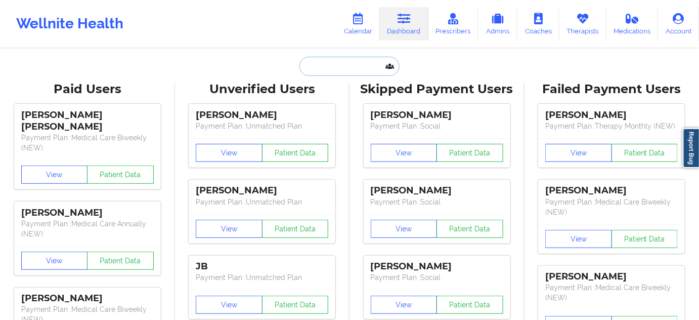
type input "[PERSON_NAME][EMAIL_ADDRESS][PERSON_NAME][DOMAIN_NAME]"
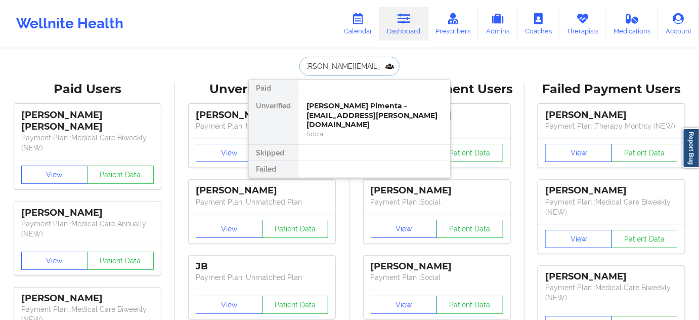
click at [349, 111] on div "[PERSON_NAME] Pimenta - [EMAIL_ADDRESS][PERSON_NAME][DOMAIN_NAME]" at bounding box center [375, 115] width 136 height 28
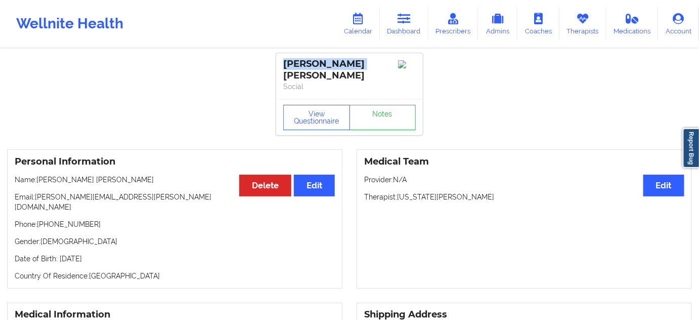
drag, startPoint x: 369, startPoint y: 66, endPoint x: 262, endPoint y: 51, distance: 108.4
click at [279, 58] on div "[PERSON_NAME] [PERSON_NAME] Social" at bounding box center [349, 76] width 147 height 46
click at [430, 192] on p "Therapist: [US_STATE][PERSON_NAME]" at bounding box center [524, 197] width 320 height 10
click at [375, 112] on link "Notes" at bounding box center [383, 117] width 67 height 25
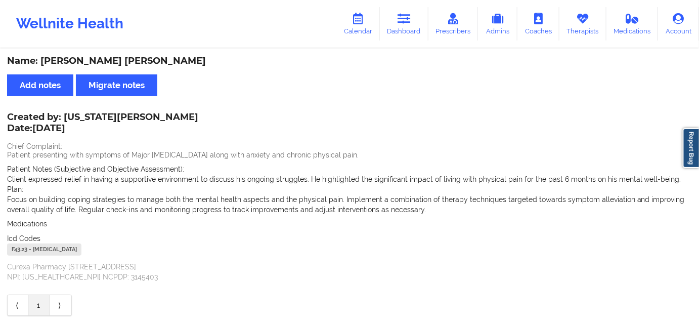
click at [20, 251] on div "F43.23 - [MEDICAL_DATA]" at bounding box center [44, 249] width 74 height 12
click at [407, 14] on icon at bounding box center [404, 18] width 13 height 11
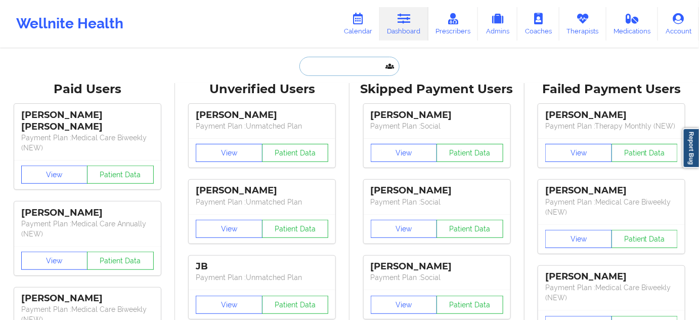
click at [339, 61] on input "text" at bounding box center [350, 66] width 100 height 19
type input "s"
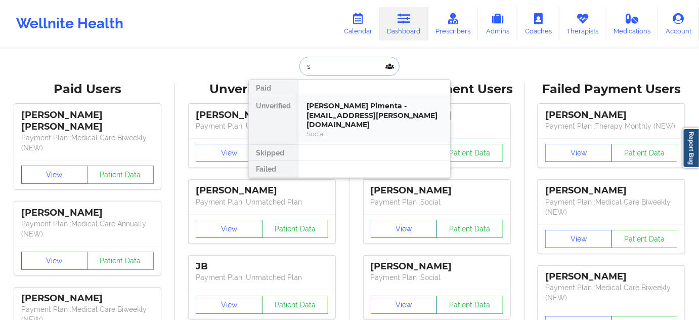
click at [333, 104] on div "[PERSON_NAME] Pimenta - [EMAIL_ADDRESS][PERSON_NAME][DOMAIN_NAME]" at bounding box center [375, 115] width 136 height 28
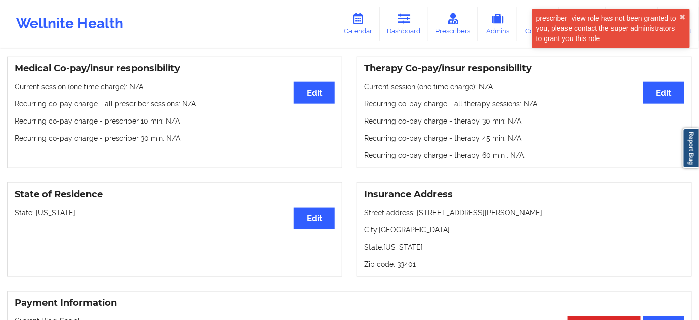
scroll to position [337, 0]
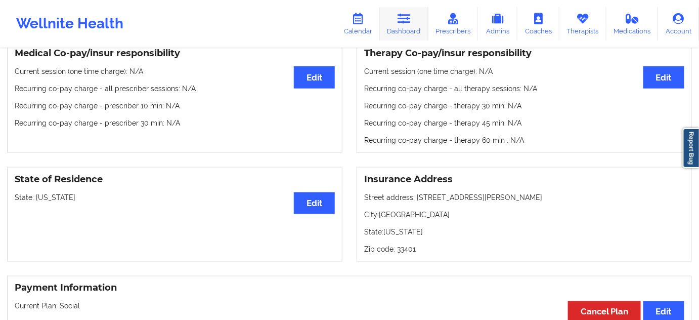
click at [422, 20] on link "Dashboard" at bounding box center [404, 23] width 49 height 33
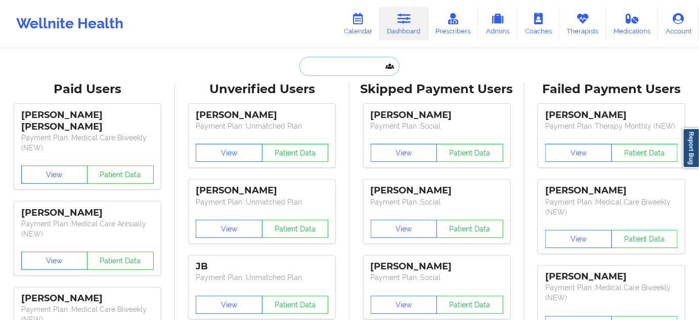
click at [350, 60] on input "text" at bounding box center [350, 66] width 100 height 19
paste input "[EMAIL_ADDRESS][DOMAIN_NAME]"
type input "[EMAIL_ADDRESS][DOMAIN_NAME]"
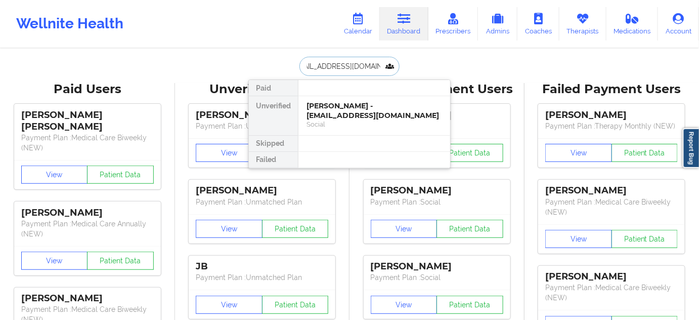
click at [343, 109] on div "[PERSON_NAME] - [EMAIL_ADDRESS][DOMAIN_NAME]" at bounding box center [375, 110] width 136 height 19
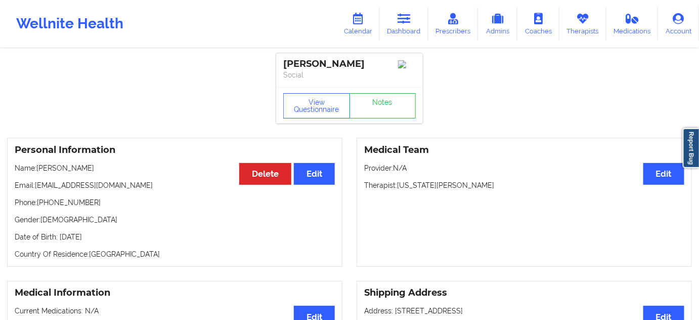
click at [363, 62] on div "[PERSON_NAME]" at bounding box center [349, 64] width 133 height 12
click at [74, 206] on p "Phone: [PHONE_NUMBER]" at bounding box center [175, 202] width 320 height 10
drag, startPoint x: 283, startPoint y: 64, endPoint x: 371, endPoint y: 63, distance: 88.0
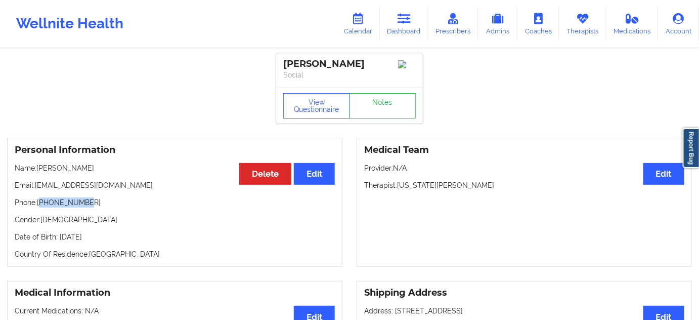
click at [371, 63] on div "[PERSON_NAME] Social" at bounding box center [349, 70] width 147 height 34
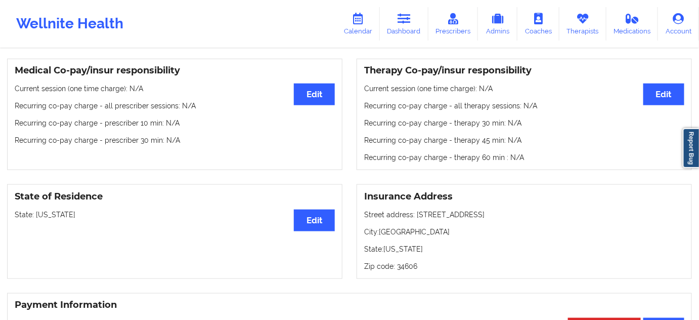
scroll to position [306, 0]
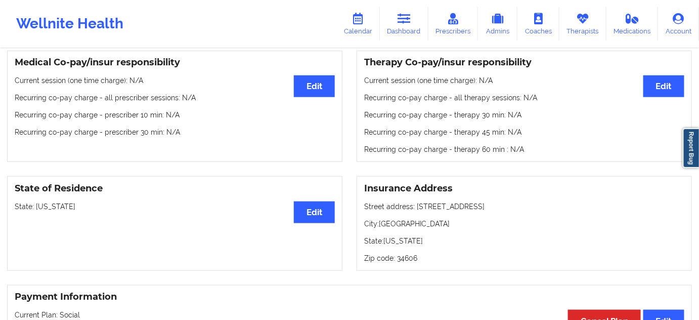
drag, startPoint x: 414, startPoint y: 206, endPoint x: 491, endPoint y: 204, distance: 76.9
click at [491, 204] on p "Street address: [STREET_ADDRESS]" at bounding box center [524, 206] width 320 height 10
drag, startPoint x: 381, startPoint y: 225, endPoint x: 426, endPoint y: 223, distance: 45.1
click at [426, 223] on p "City: [GEOGRAPHIC_DATA]" at bounding box center [524, 224] width 320 height 10
click at [400, 263] on p "Zip code: 34606" at bounding box center [524, 258] width 320 height 10
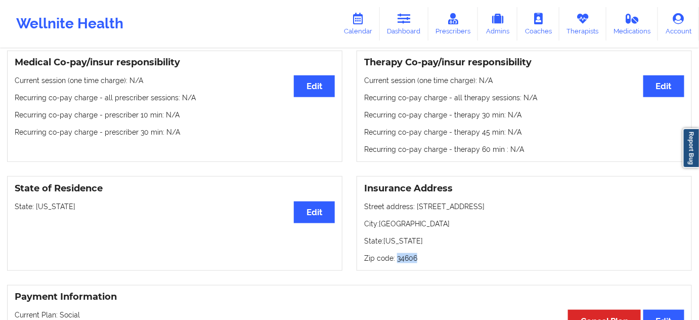
click at [400, 263] on p "Zip code: 34606" at bounding box center [524, 258] width 320 height 10
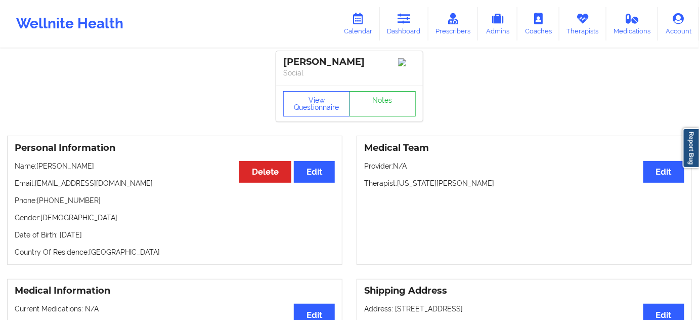
scroll to position [0, 0]
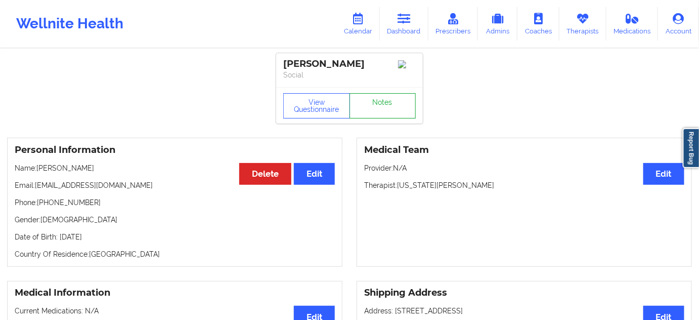
click at [376, 110] on link "Notes" at bounding box center [383, 105] width 67 height 25
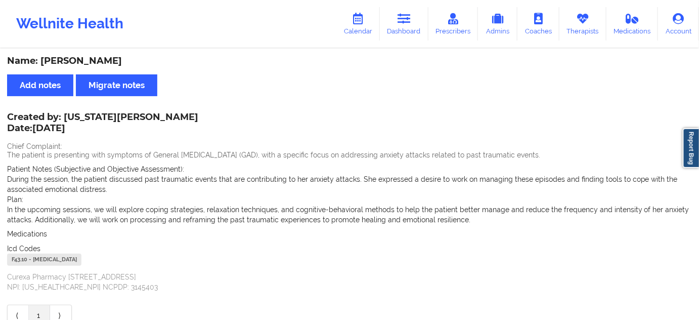
click at [21, 259] on div "F43.10 - [MEDICAL_DATA]" at bounding box center [44, 259] width 74 height 12
drag, startPoint x: 21, startPoint y: 259, endPoint x: 47, endPoint y: 261, distance: 25.9
click at [22, 259] on div "F43.10 - [MEDICAL_DATA]" at bounding box center [44, 259] width 74 height 12
click at [411, 20] on icon at bounding box center [404, 18] width 13 height 11
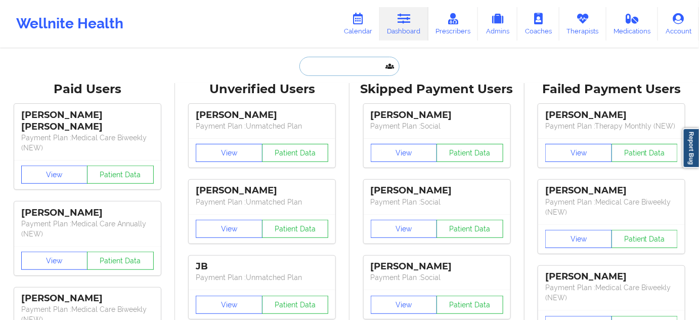
click at [369, 67] on input "text" at bounding box center [350, 66] width 100 height 19
paste input "[EMAIL_ADDRESS][DOMAIN_NAME]"
type input "[EMAIL_ADDRESS][DOMAIN_NAME]"
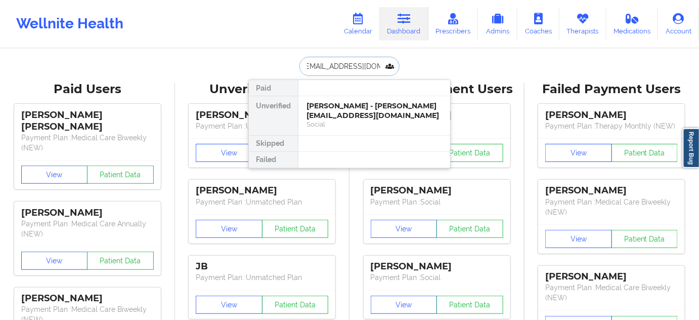
click at [351, 113] on div "[PERSON_NAME] - [PERSON_NAME][EMAIL_ADDRESS][DOMAIN_NAME]" at bounding box center [375, 110] width 136 height 19
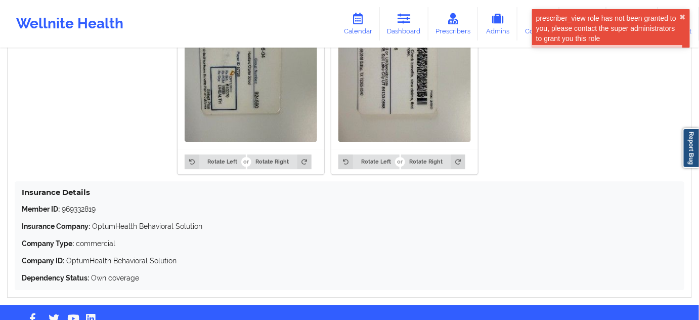
scroll to position [898, 0]
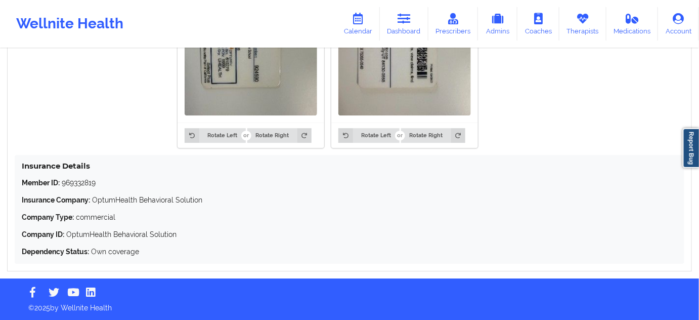
click at [86, 179] on p "Member ID: 969332819" at bounding box center [350, 183] width 656 height 10
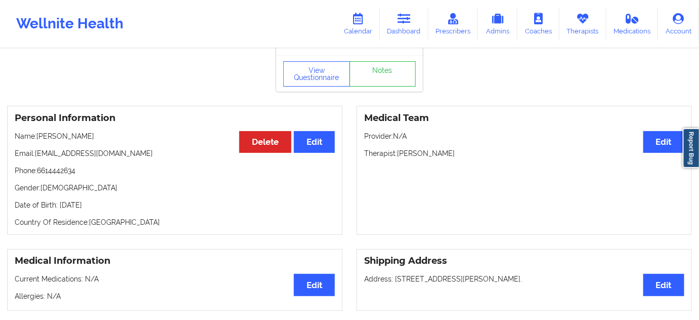
scroll to position [0, 0]
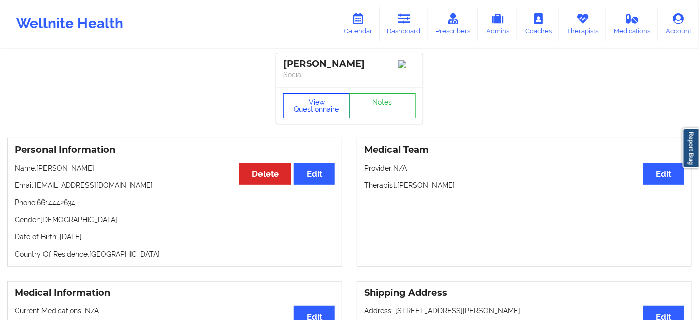
click at [309, 114] on button "View Questionnaire" at bounding box center [316, 105] width 67 height 25
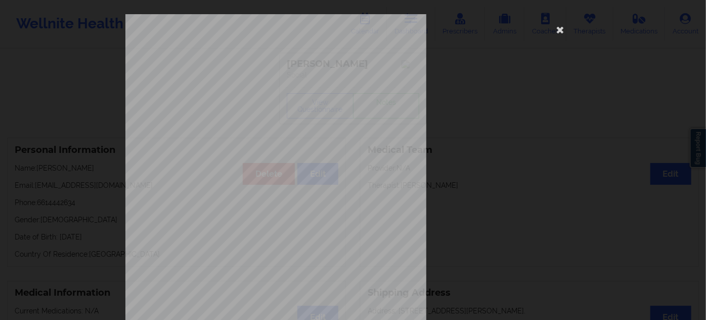
drag, startPoint x: 558, startPoint y: 30, endPoint x: 543, endPoint y: 42, distance: 18.7
click at [558, 30] on icon at bounding box center [561, 29] width 16 height 16
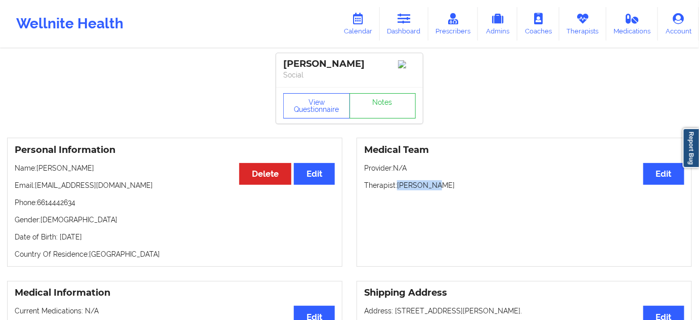
drag, startPoint x: 398, startPoint y: 184, endPoint x: 460, endPoint y: 187, distance: 62.3
click at [460, 187] on p "Therapist: [PERSON_NAME]" at bounding box center [524, 185] width 320 height 10
drag, startPoint x: 364, startPoint y: 62, endPoint x: 281, endPoint y: 69, distance: 83.7
click at [281, 69] on div "[PERSON_NAME] Social" at bounding box center [349, 70] width 147 height 34
click at [392, 106] on link "Notes" at bounding box center [383, 105] width 67 height 25
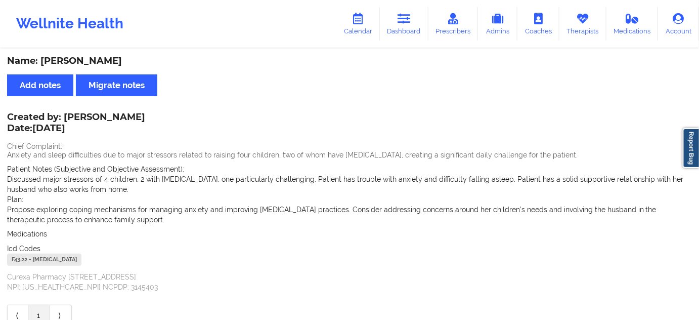
click at [15, 258] on div "F43.22 - [MEDICAL_DATA]" at bounding box center [44, 259] width 74 height 12
click at [396, 28] on link "Dashboard" at bounding box center [404, 23] width 49 height 33
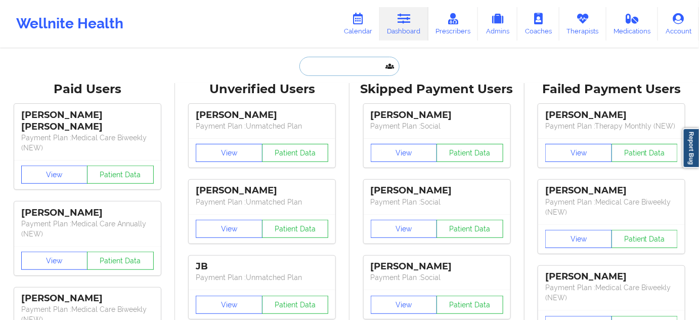
click at [334, 68] on input "text" at bounding box center [350, 66] width 100 height 19
paste input "[EMAIL_ADDRESS][DOMAIN_NAME]"
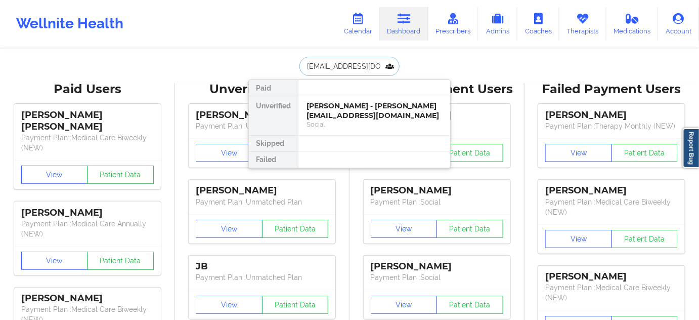
type input "[EMAIL_ADDRESS][DOMAIN_NAME]"
click at [344, 113] on div "[PERSON_NAME] - [EMAIL_ADDRESS][DOMAIN_NAME]" at bounding box center [375, 110] width 136 height 19
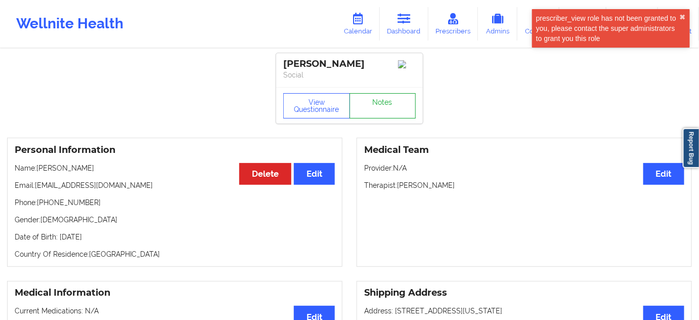
click at [356, 110] on link "Notes" at bounding box center [383, 105] width 67 height 25
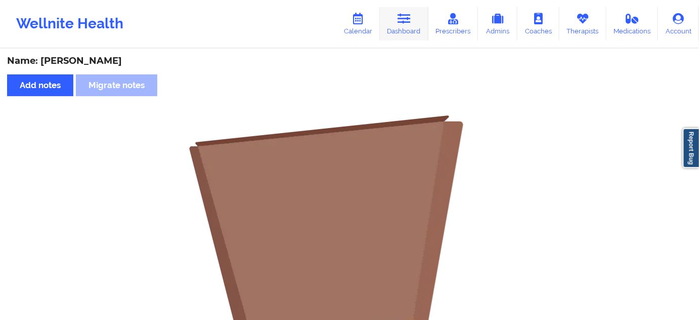
click at [406, 24] on icon at bounding box center [404, 18] width 13 height 11
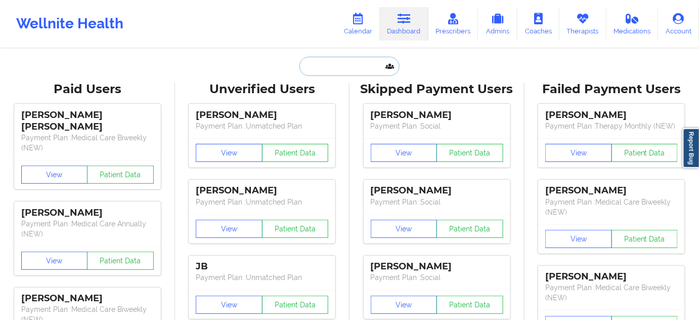
click at [365, 66] on input "text" at bounding box center [350, 66] width 100 height 19
type input "x"
type input "f"
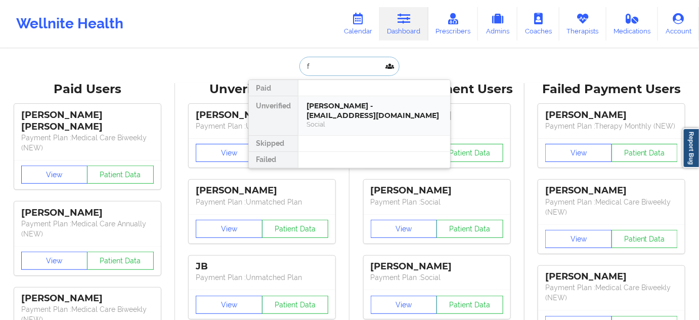
click at [362, 111] on div "[PERSON_NAME] - [EMAIL_ADDRESS][DOMAIN_NAME]" at bounding box center [375, 110] width 136 height 19
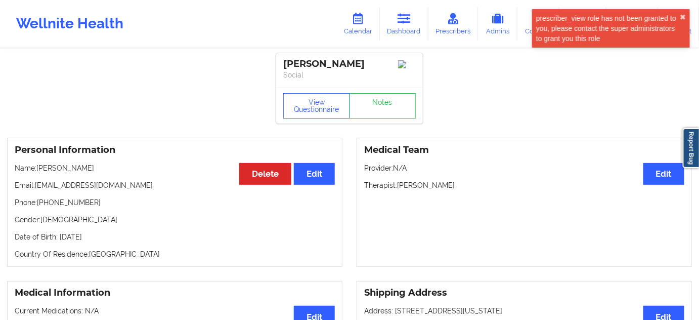
drag, startPoint x: 372, startPoint y: 66, endPoint x: 279, endPoint y: 50, distance: 94.6
drag, startPoint x: 399, startPoint y: 187, endPoint x: 438, endPoint y: 181, distance: 39.0
click at [438, 181] on div "Medical Team Edit Provider: N/A Therapist: [PERSON_NAME]" at bounding box center [524, 202] width 335 height 129
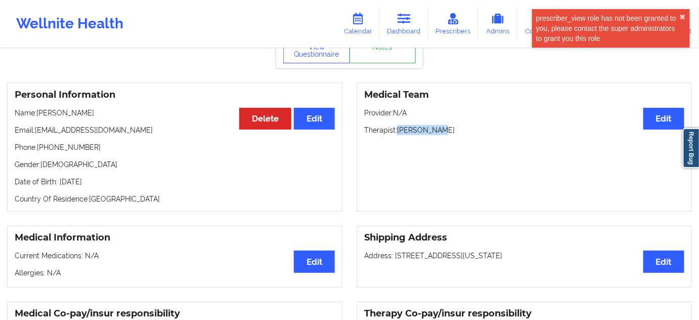
scroll to position [61, 0]
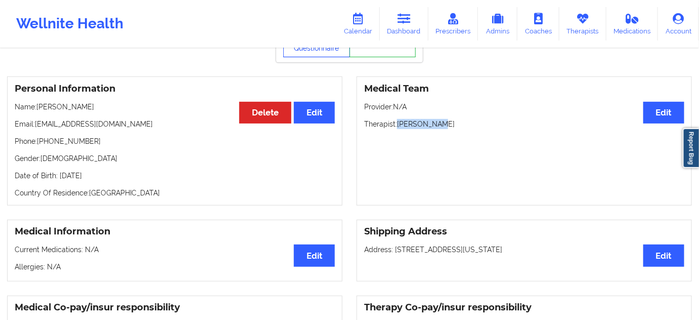
click at [324, 57] on button "View Questionnaire" at bounding box center [316, 44] width 67 height 25
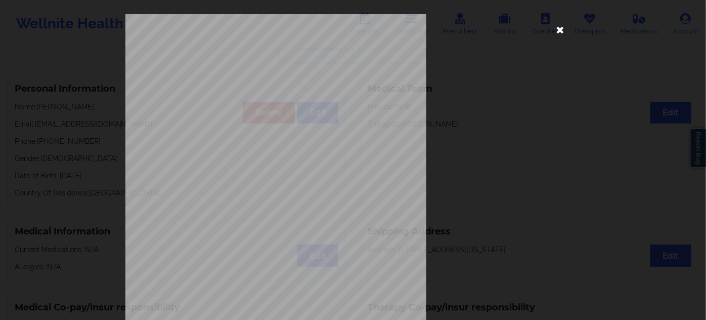
click at [556, 34] on icon at bounding box center [561, 29] width 16 height 16
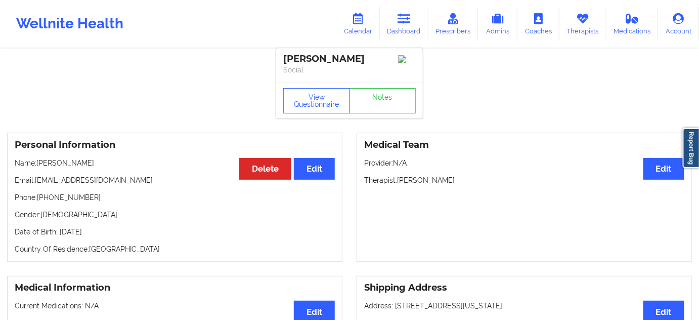
scroll to position [0, 0]
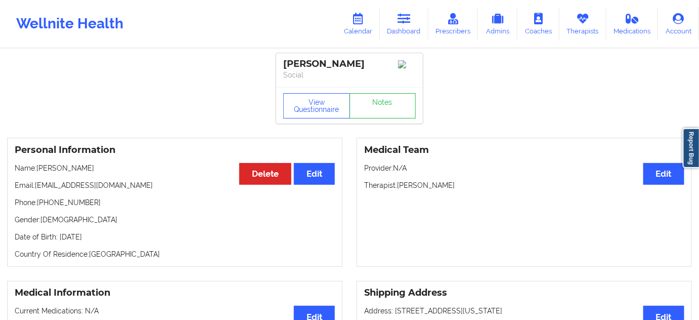
click at [300, 64] on div "[PERSON_NAME]" at bounding box center [349, 64] width 133 height 12
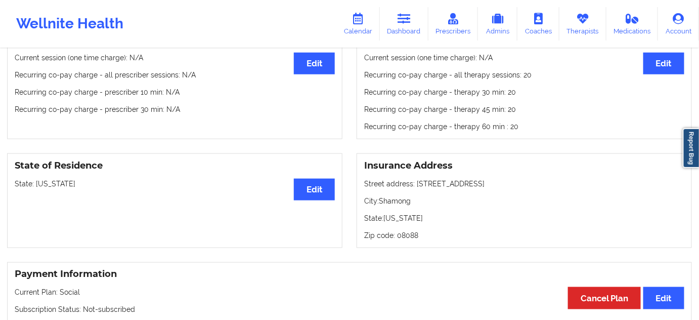
scroll to position [337, 0]
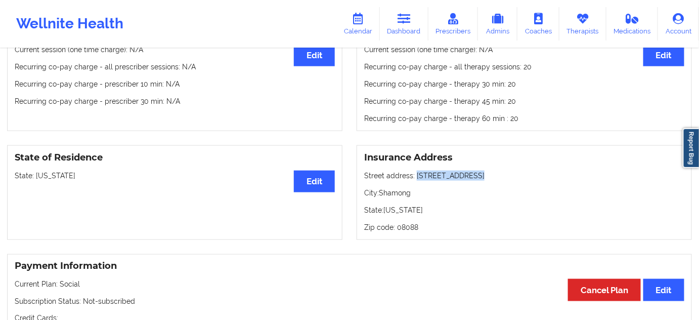
drag, startPoint x: 414, startPoint y: 179, endPoint x: 488, endPoint y: 179, distance: 73.4
click at [481, 174] on p "Street address: [STREET_ADDRESS]" at bounding box center [524, 176] width 320 height 10
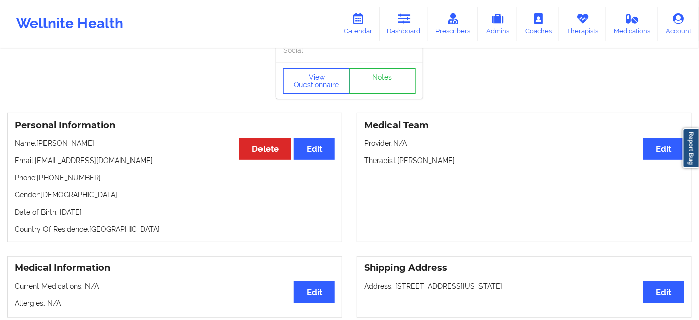
scroll to position [0, 0]
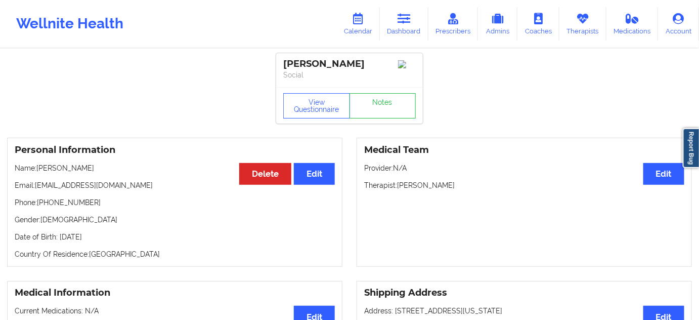
click at [330, 122] on div "View Questionnaire Notes" at bounding box center [349, 105] width 147 height 36
click at [328, 116] on button "View Questionnaire" at bounding box center [316, 105] width 67 height 25
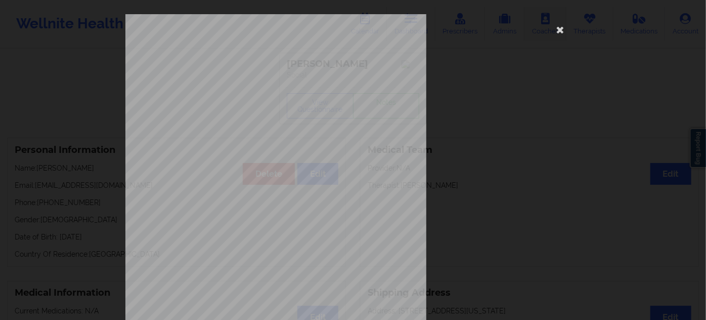
click at [559, 29] on icon at bounding box center [561, 29] width 16 height 16
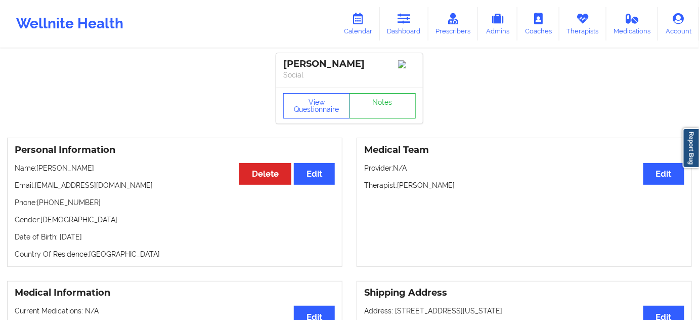
click at [309, 60] on div "[PERSON_NAME]" at bounding box center [349, 64] width 133 height 12
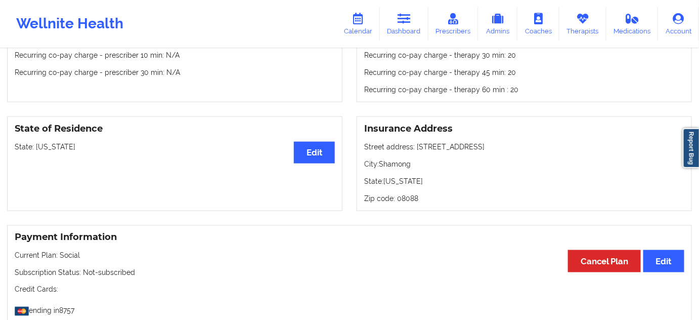
scroll to position [368, 0]
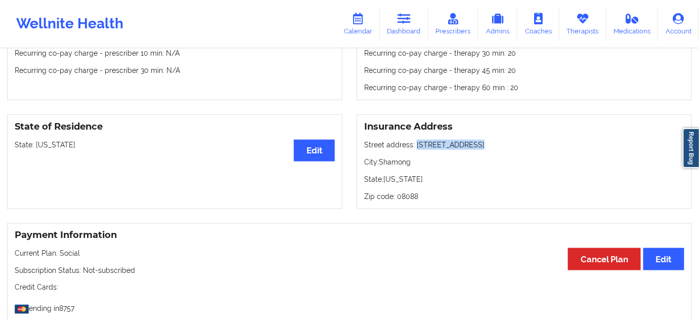
drag, startPoint x: 414, startPoint y: 145, endPoint x: 477, endPoint y: 146, distance: 62.2
click at [477, 146] on p "Street address: [STREET_ADDRESS]" at bounding box center [524, 145] width 320 height 10
click at [404, 162] on p "City: Shamong" at bounding box center [524, 162] width 320 height 10
click at [408, 200] on p "Zip code: 08088" at bounding box center [524, 196] width 320 height 10
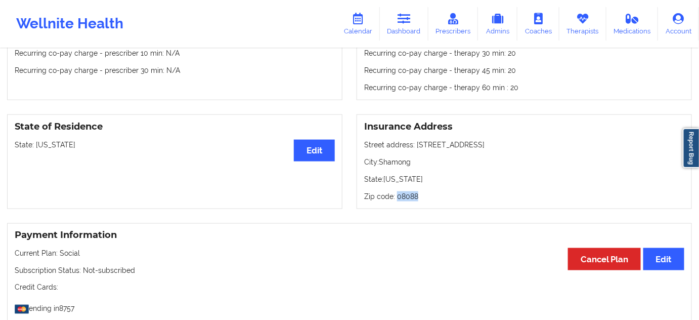
click at [408, 200] on p "Zip code: 08088" at bounding box center [524, 196] width 320 height 10
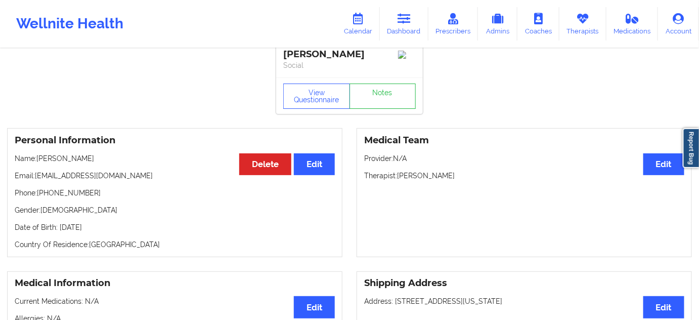
scroll to position [0, 0]
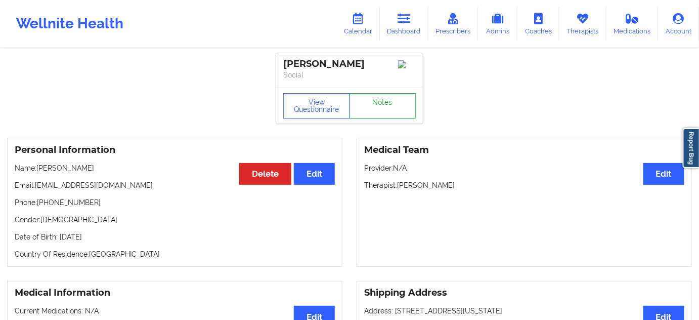
click at [365, 104] on link "Notes" at bounding box center [383, 105] width 67 height 25
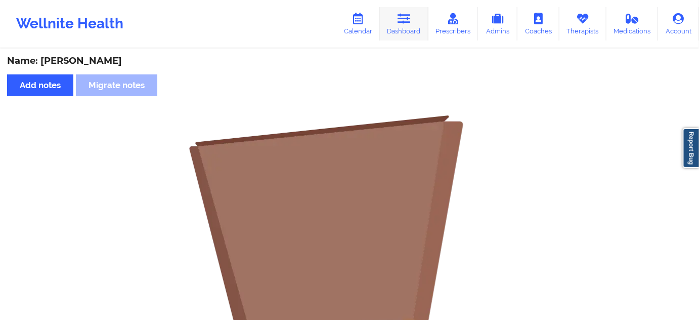
click at [399, 25] on link "Dashboard" at bounding box center [404, 23] width 49 height 33
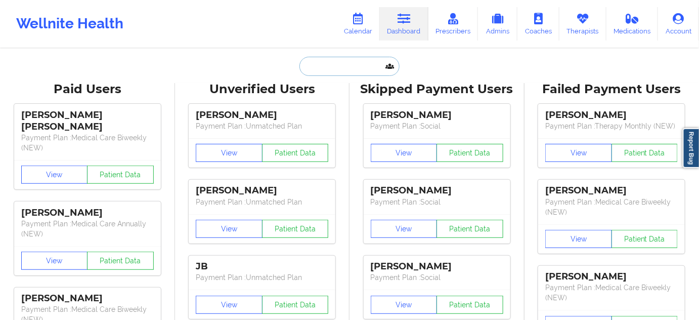
drag, startPoint x: 399, startPoint y: 25, endPoint x: 326, endPoint y: 65, distance: 83.1
click at [326, 66] on input "text" at bounding box center [350, 66] width 100 height 19
paste input "[EMAIL_ADDRESS][DOMAIN_NAME]"
type input "[EMAIL_ADDRESS][DOMAIN_NAME]"
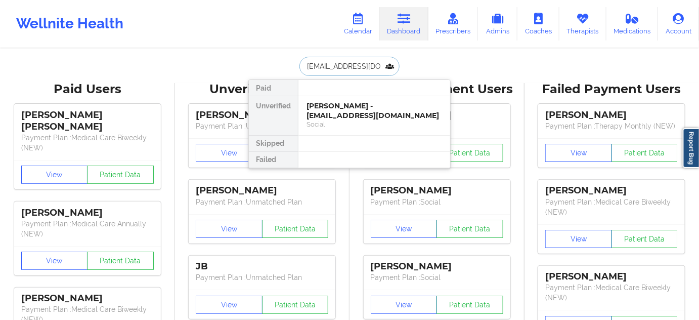
scroll to position [0, 11]
click at [339, 106] on div "[PERSON_NAME] - [EMAIL_ADDRESS][DOMAIN_NAME]" at bounding box center [375, 110] width 136 height 19
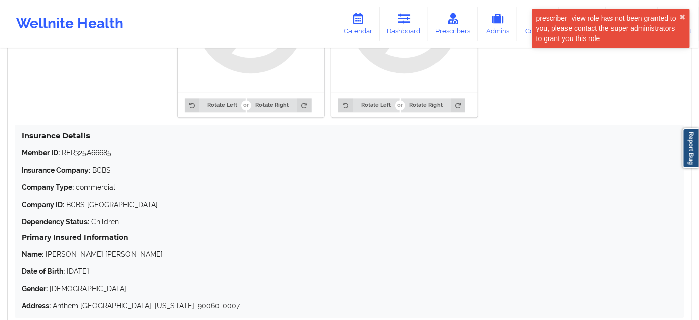
scroll to position [766, 0]
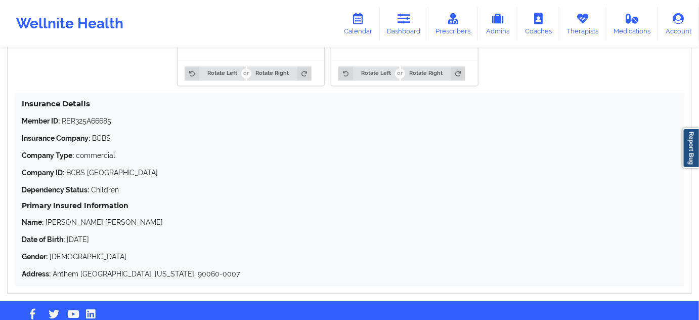
click at [80, 118] on p "Member ID: RER325A66685" at bounding box center [350, 121] width 656 height 10
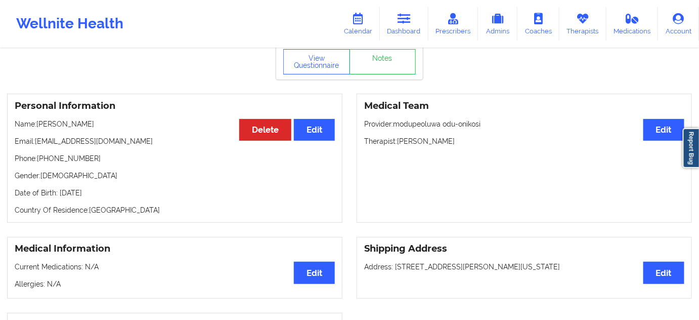
scroll to position [0, 0]
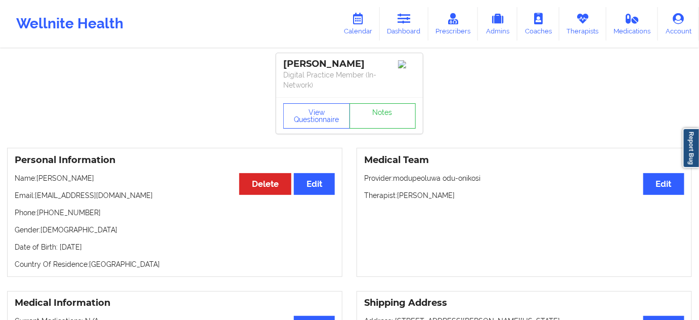
drag, startPoint x: 367, startPoint y: 67, endPoint x: 282, endPoint y: 65, distance: 84.5
click at [282, 65] on div "[PERSON_NAME] Digital Practice Member (In-Network)" at bounding box center [349, 75] width 147 height 44
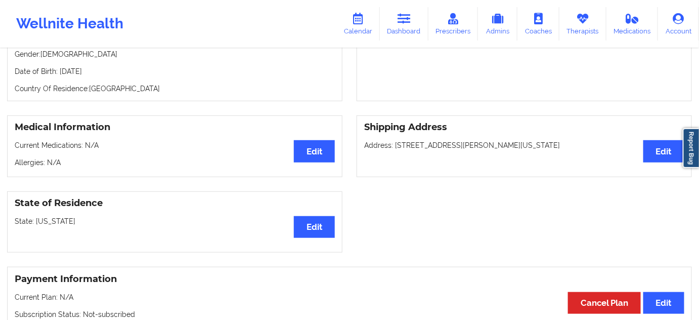
scroll to position [173, 0]
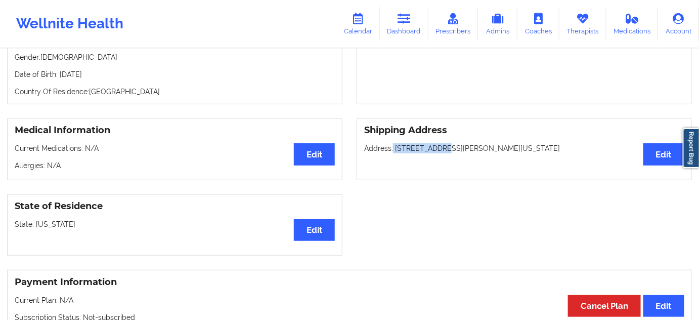
drag, startPoint x: 393, startPoint y: 148, endPoint x: 442, endPoint y: 148, distance: 48.6
click at [442, 147] on p "Address: [STREET_ADDRESS][PERSON_NAME][US_STATE]" at bounding box center [524, 148] width 320 height 10
click at [454, 144] on p "Address: [STREET_ADDRESS][PERSON_NAME][US_STATE]" at bounding box center [524, 148] width 320 height 10
click at [503, 148] on p "Address: [STREET_ADDRESS][PERSON_NAME][US_STATE]" at bounding box center [524, 148] width 320 height 10
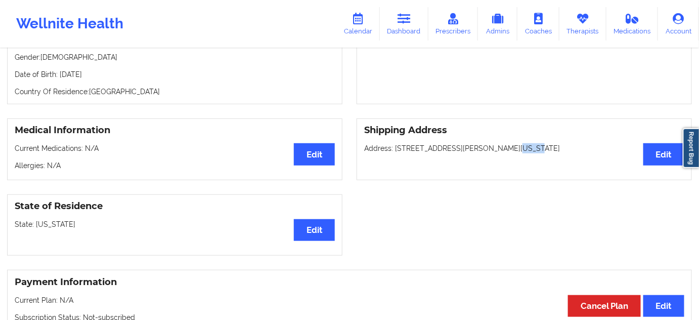
click at [503, 148] on p "Address: [STREET_ADDRESS][PERSON_NAME][US_STATE]" at bounding box center [524, 148] width 320 height 10
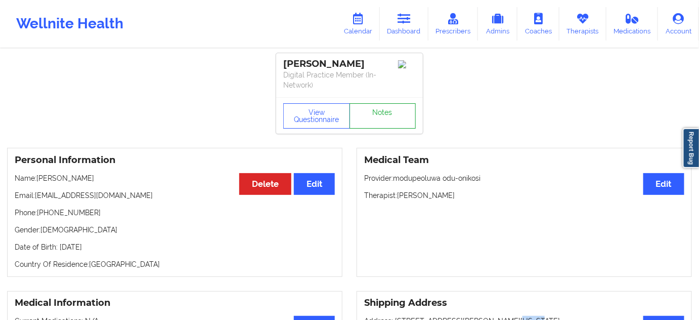
click at [398, 108] on link "Notes" at bounding box center [383, 115] width 67 height 25
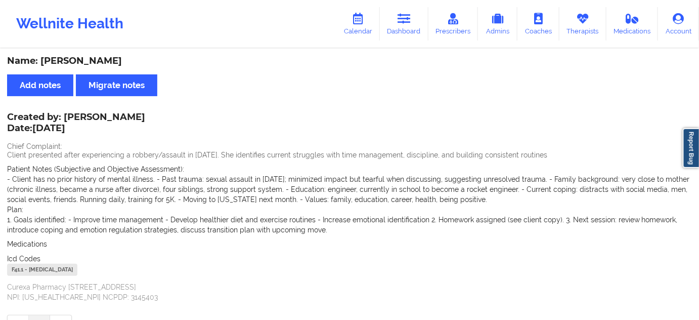
click at [15, 268] on div "F41.1 - [MEDICAL_DATA]" at bounding box center [42, 270] width 70 height 12
click at [396, 28] on link "Dashboard" at bounding box center [404, 23] width 49 height 33
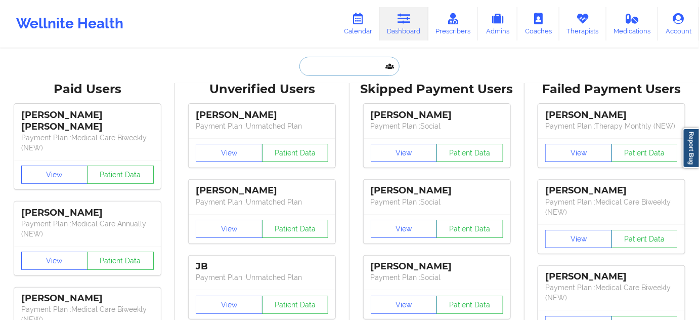
type input "s"
click at [340, 67] on input "s" at bounding box center [350, 66] width 100 height 19
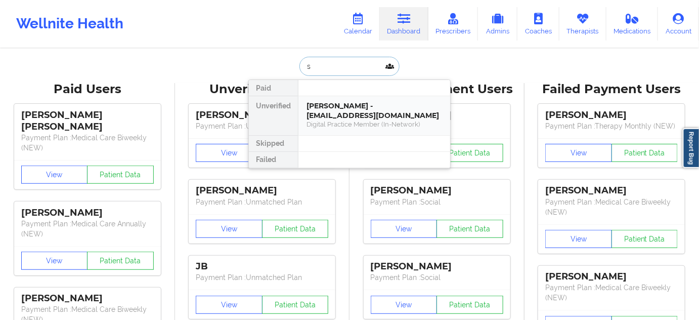
click at [351, 99] on div "[PERSON_NAME] - [EMAIL_ADDRESS][DOMAIN_NAME] Digital Practice Member (In-Networ…" at bounding box center [375, 115] width 152 height 39
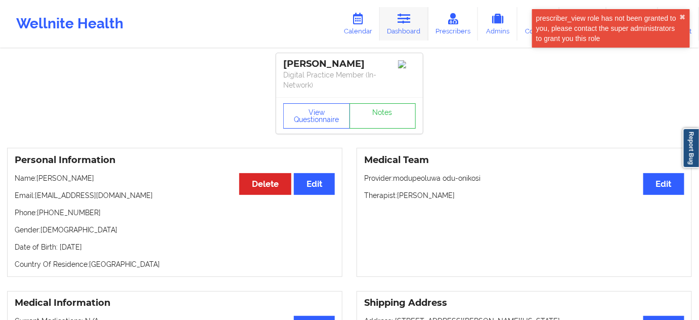
click at [407, 21] on icon at bounding box center [404, 18] width 13 height 11
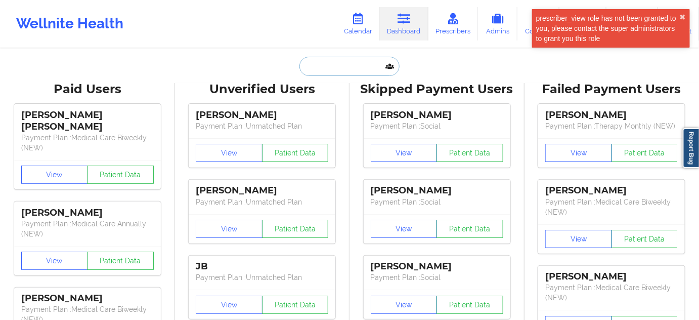
click at [325, 61] on input "text" at bounding box center [350, 66] width 100 height 19
paste input "[EMAIL_ADDRESS][DOMAIN_NAME]"
type input "[EMAIL_ADDRESS][DOMAIN_NAME]"
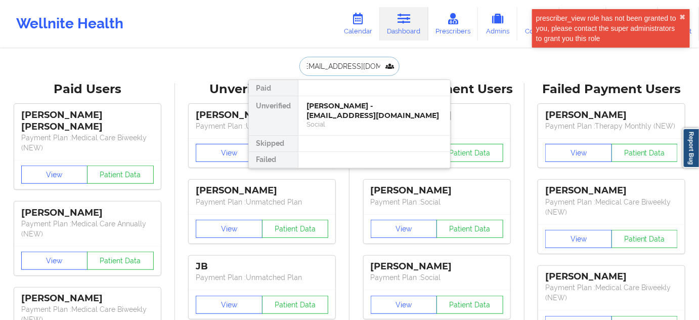
click at [333, 104] on div "[PERSON_NAME] - [EMAIL_ADDRESS][DOMAIN_NAME]" at bounding box center [375, 110] width 136 height 19
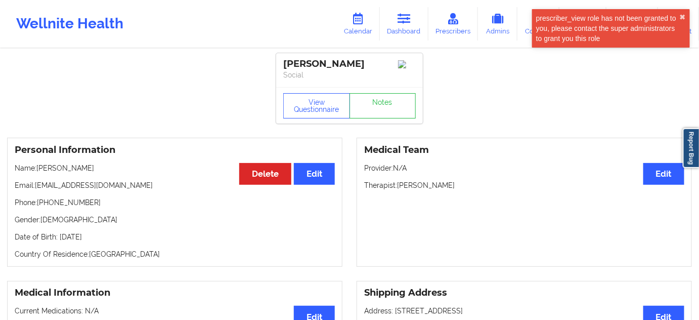
click at [76, 202] on p "Phone: [PHONE_NUMBER]" at bounding box center [175, 202] width 320 height 10
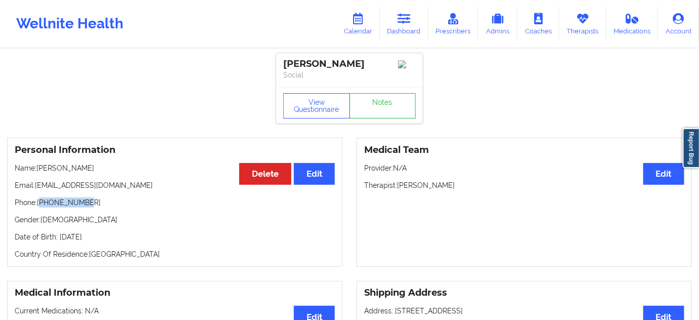
drag, startPoint x: 376, startPoint y: 66, endPoint x: 164, endPoint y: 15, distance: 218.4
click at [279, 65] on div "[PERSON_NAME] Social" at bounding box center [349, 70] width 147 height 34
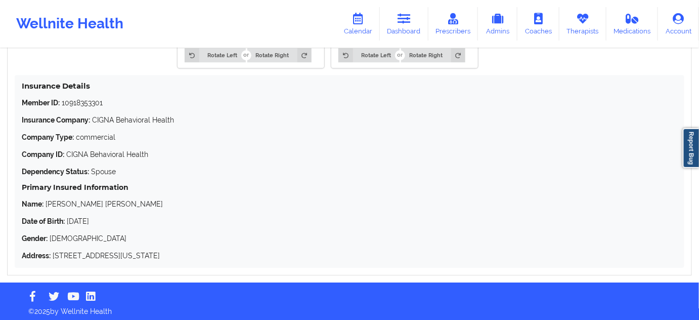
scroll to position [983, 0]
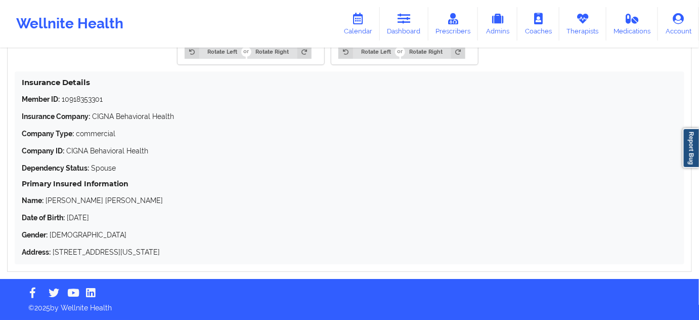
click at [68, 103] on p "Member ID: 10918353301" at bounding box center [350, 99] width 656 height 10
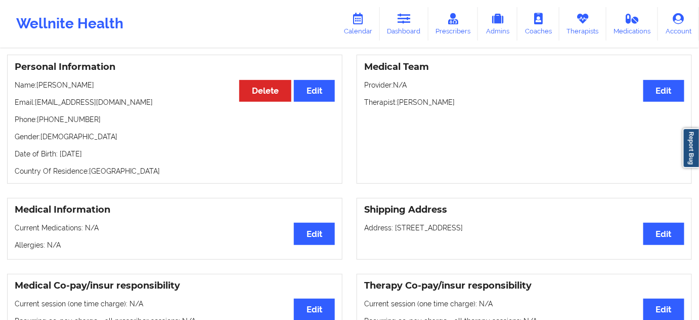
scroll to position [1, 0]
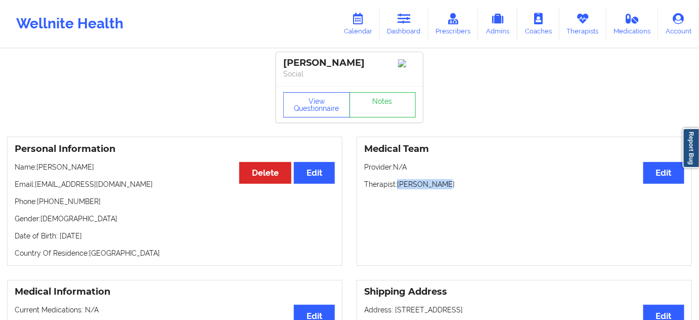
drag, startPoint x: 398, startPoint y: 185, endPoint x: 448, endPoint y: 182, distance: 50.2
click at [448, 182] on p "Therapist: [PERSON_NAME]" at bounding box center [524, 184] width 320 height 10
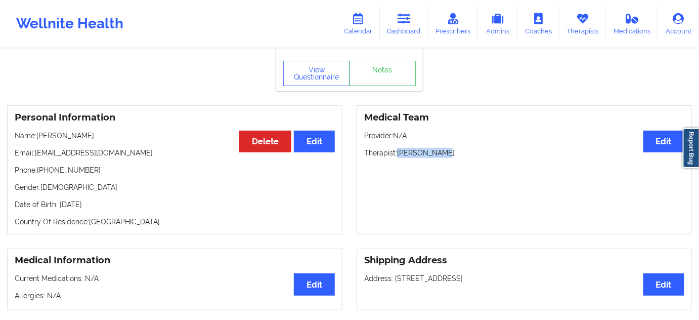
scroll to position [32, 0]
click at [446, 178] on div "Medical Team Edit Provider: N/A Therapist: [PERSON_NAME]" at bounding box center [524, 169] width 335 height 129
click at [434, 158] on p "Therapist: [PERSON_NAME]" at bounding box center [524, 153] width 320 height 10
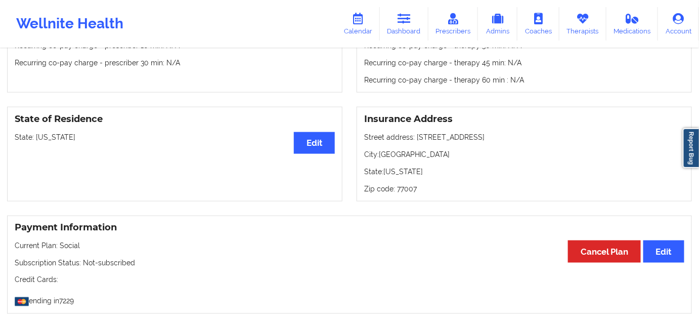
scroll to position [400, 0]
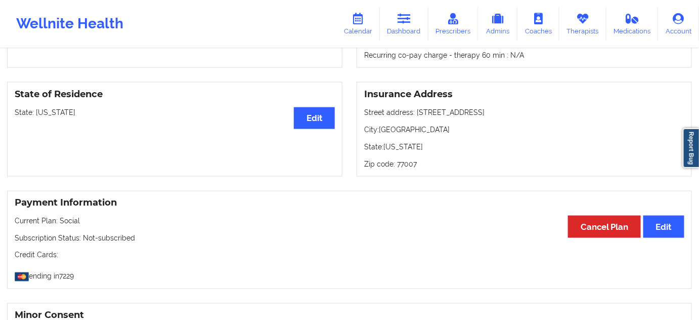
drag, startPoint x: 416, startPoint y: 114, endPoint x: 500, endPoint y: 114, distance: 84.0
click at [500, 114] on p "Street address: [STREET_ADDRESS]" at bounding box center [524, 112] width 320 height 10
click at [396, 138] on div "Insurance Address Street address: [STREET_ADDRESS][US_STATE]" at bounding box center [524, 129] width 335 height 95
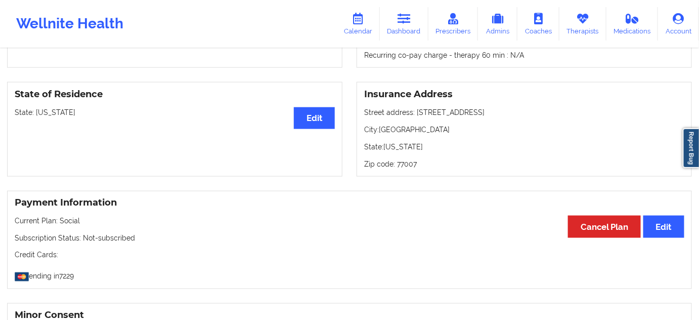
click at [395, 132] on p "City: [GEOGRAPHIC_DATA]" at bounding box center [524, 129] width 320 height 10
click at [409, 163] on p "Zip code: 77007" at bounding box center [524, 164] width 320 height 10
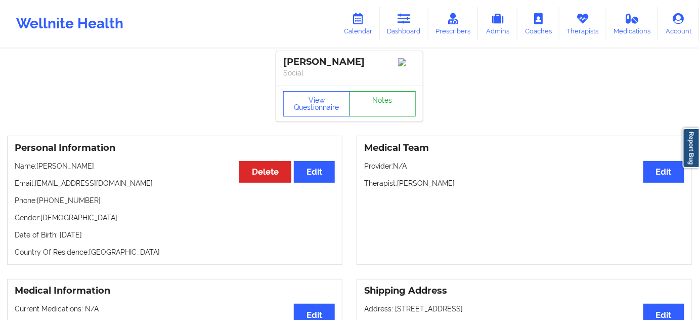
scroll to position [0, 0]
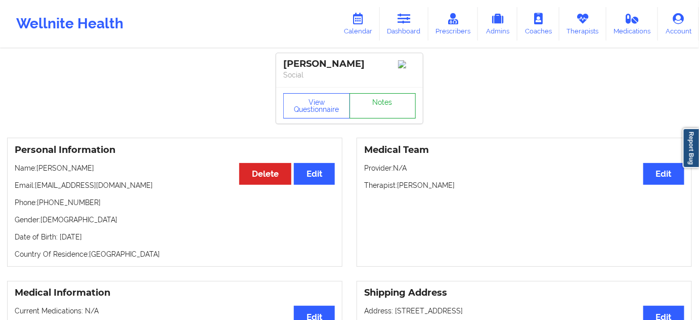
click at [389, 104] on link "Notes" at bounding box center [383, 105] width 67 height 25
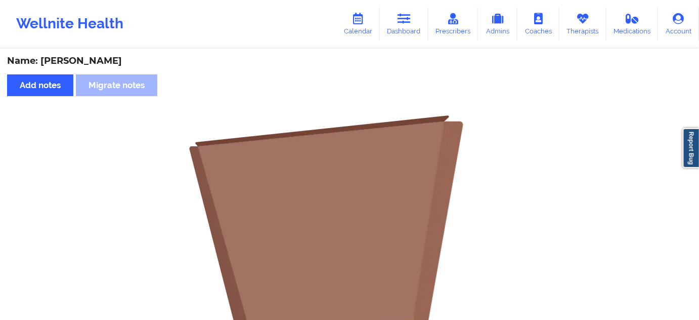
click at [394, 26] on link "Dashboard" at bounding box center [404, 23] width 49 height 33
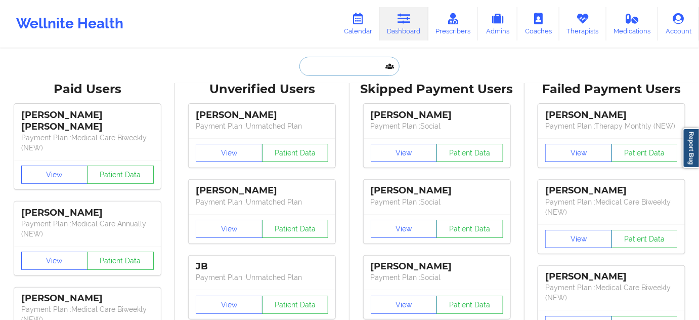
click at [368, 59] on input "text" at bounding box center [350, 66] width 100 height 19
paste input "[EMAIL_ADDRESS][DOMAIN_NAME]"
type input "[EMAIL_ADDRESS][DOMAIN_NAME]"
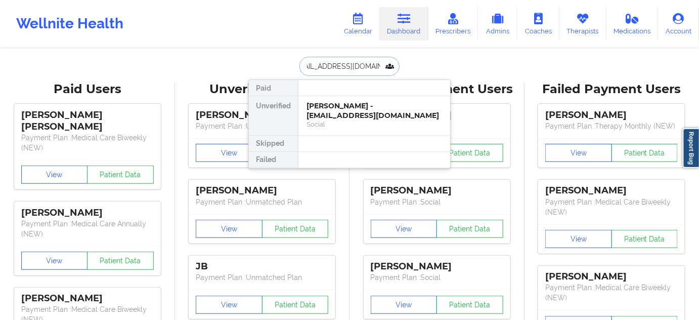
click at [341, 109] on div "[PERSON_NAME] - [EMAIL_ADDRESS][DOMAIN_NAME]" at bounding box center [375, 110] width 136 height 19
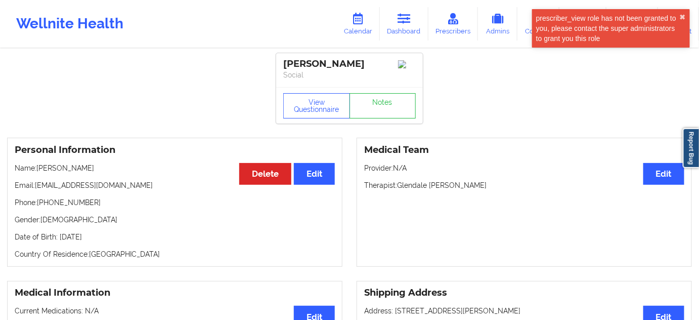
drag, startPoint x: 386, startPoint y: 62, endPoint x: 244, endPoint y: 45, distance: 142.3
click at [415, 37] on link "Dashboard" at bounding box center [404, 23] width 49 height 33
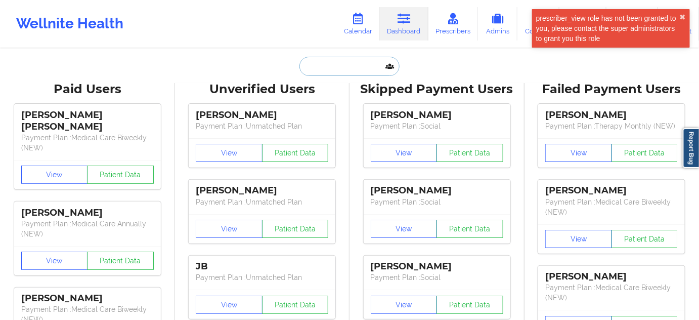
click at [368, 70] on input "text" at bounding box center [350, 66] width 100 height 19
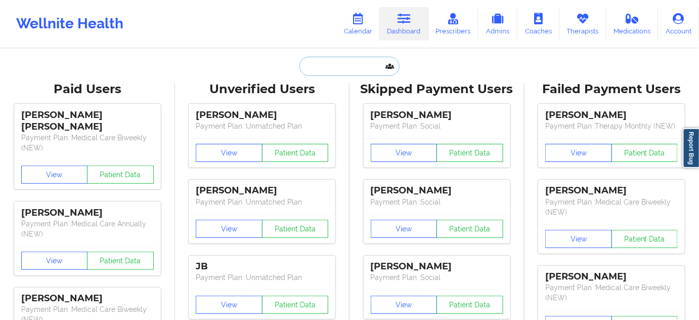
paste input "[EMAIL_ADDRESS][DOMAIN_NAME]"
type input "[EMAIL_ADDRESS][DOMAIN_NAME]"
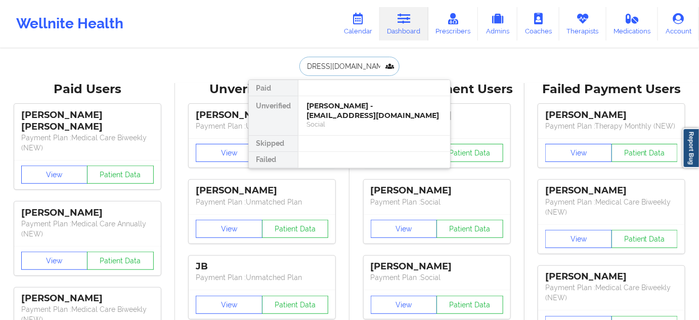
click at [344, 110] on div "[PERSON_NAME] - [EMAIL_ADDRESS][DOMAIN_NAME]" at bounding box center [375, 110] width 136 height 19
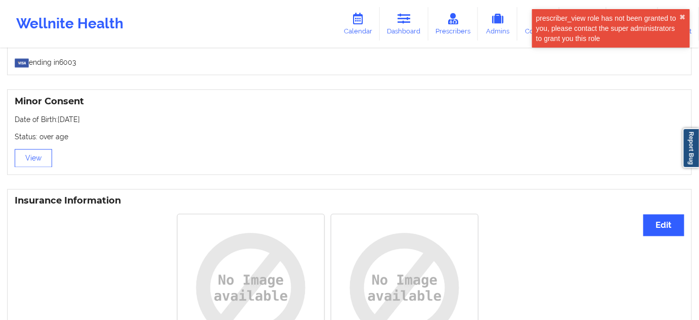
scroll to position [853, 0]
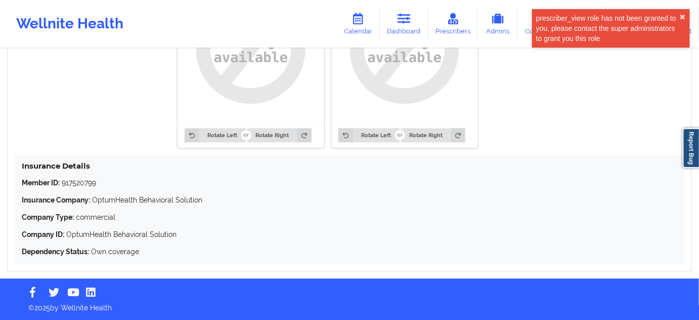
click at [86, 178] on div "Insurance Details Member ID: 917520799 Insurance Company: OptumHealth Behaviora…" at bounding box center [350, 209] width 670 height 109
click at [86, 178] on p "Member ID: 917520799" at bounding box center [350, 183] width 656 height 10
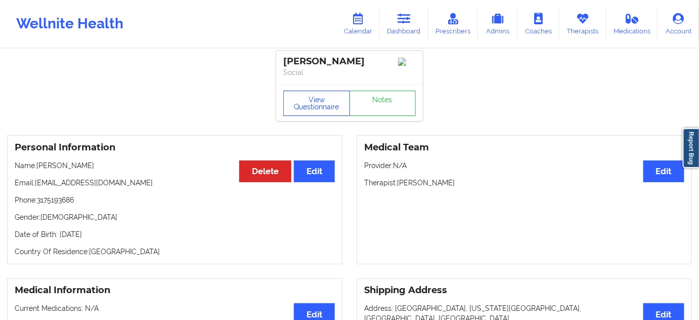
scroll to position [0, 0]
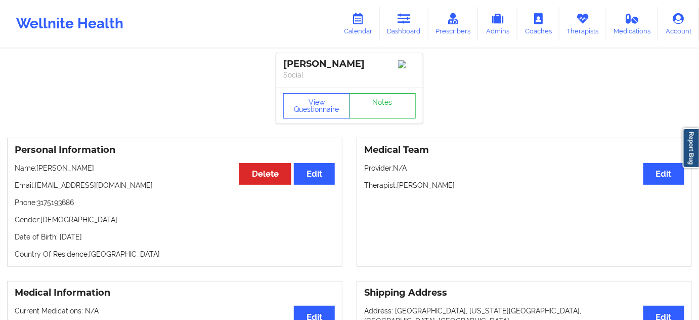
drag, startPoint x: 368, startPoint y: 60, endPoint x: 280, endPoint y: 55, distance: 88.2
click at [280, 55] on div "[PERSON_NAME] Social" at bounding box center [349, 70] width 147 height 34
drag, startPoint x: 399, startPoint y: 187, endPoint x: 456, endPoint y: 180, distance: 57.1
click at [456, 180] on div "Medical Team Edit Provider: N/A Therapist: [PERSON_NAME]" at bounding box center [524, 202] width 335 height 129
click at [382, 116] on link "Notes" at bounding box center [383, 105] width 67 height 25
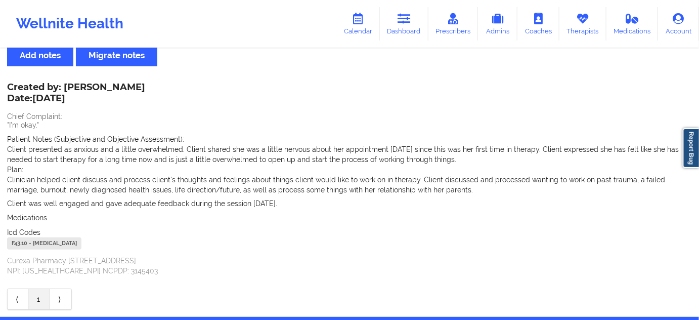
scroll to position [30, 0]
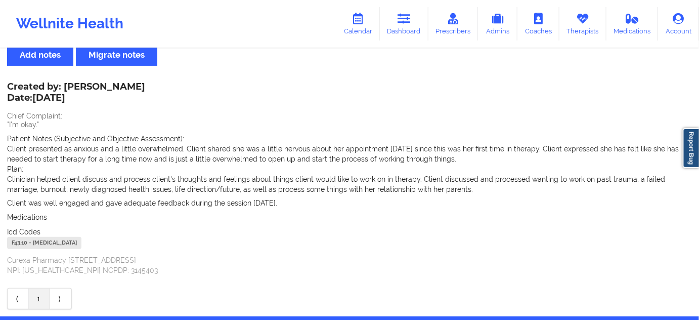
click at [23, 245] on div "F43.10 - [MEDICAL_DATA]" at bounding box center [44, 243] width 74 height 12
click at [23, 244] on div "F43.10 - [MEDICAL_DATA]" at bounding box center [44, 243] width 74 height 12
click at [404, 30] on link "Dashboard" at bounding box center [404, 23] width 49 height 33
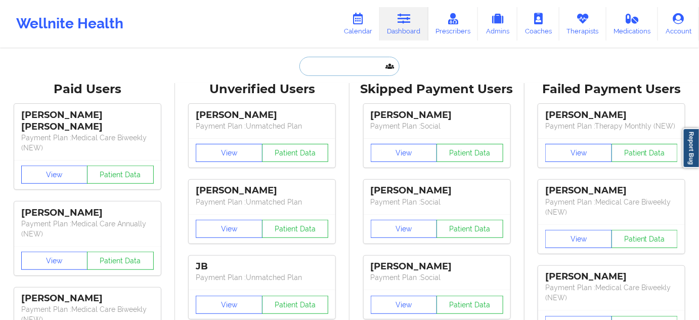
click at [346, 63] on input "text" at bounding box center [350, 66] width 100 height 19
type input "d"
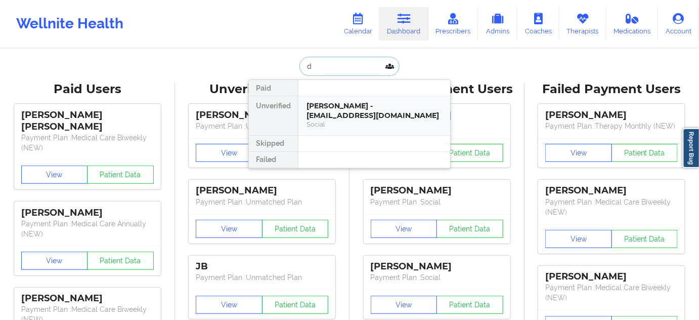
click at [341, 102] on div "[PERSON_NAME] - [EMAIL_ADDRESS][DOMAIN_NAME]" at bounding box center [375, 110] width 136 height 19
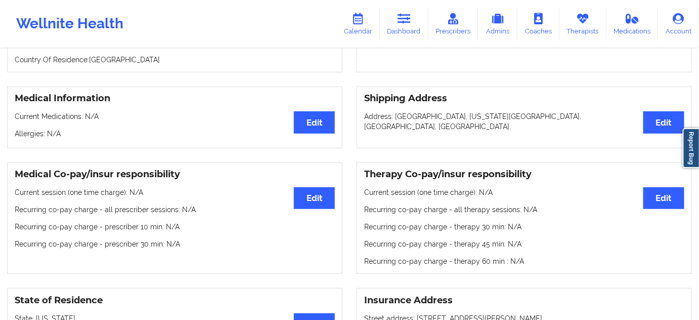
scroll to position [153, 0]
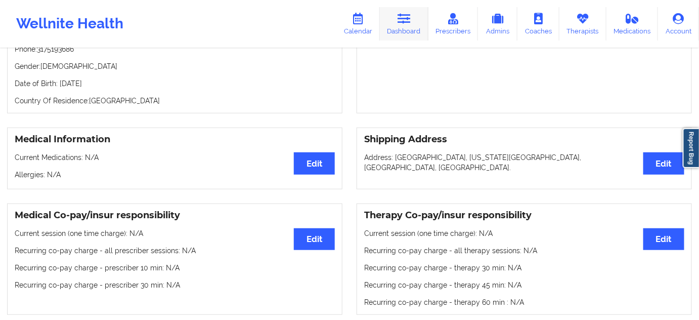
click at [407, 25] on link "Dashboard" at bounding box center [404, 23] width 49 height 33
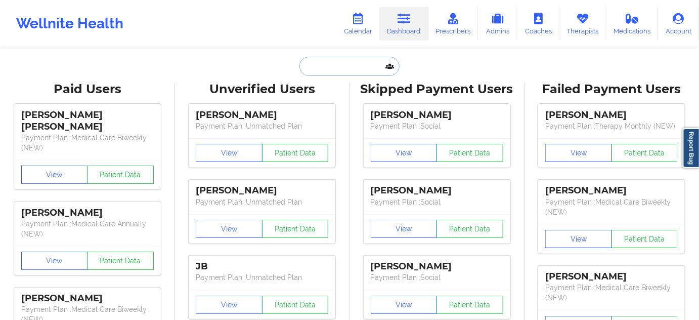
click at [309, 61] on input "text" at bounding box center [350, 66] width 100 height 19
paste input "[EMAIL_ADDRESS][DOMAIN_NAME]"
type input "[EMAIL_ADDRESS][DOMAIN_NAME]"
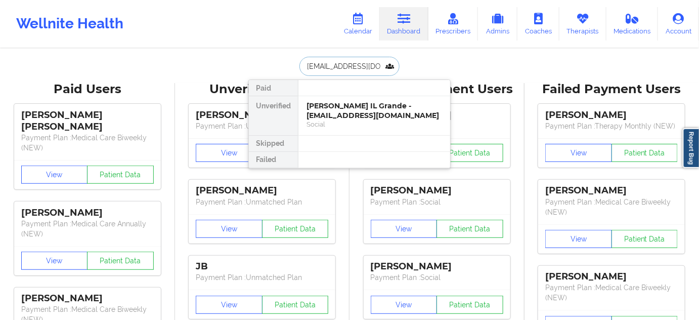
click at [326, 106] on div "[PERSON_NAME] IL Grande - [EMAIL_ADDRESS][DOMAIN_NAME]" at bounding box center [375, 110] width 136 height 19
